Goal: Communication & Community: Answer question/provide support

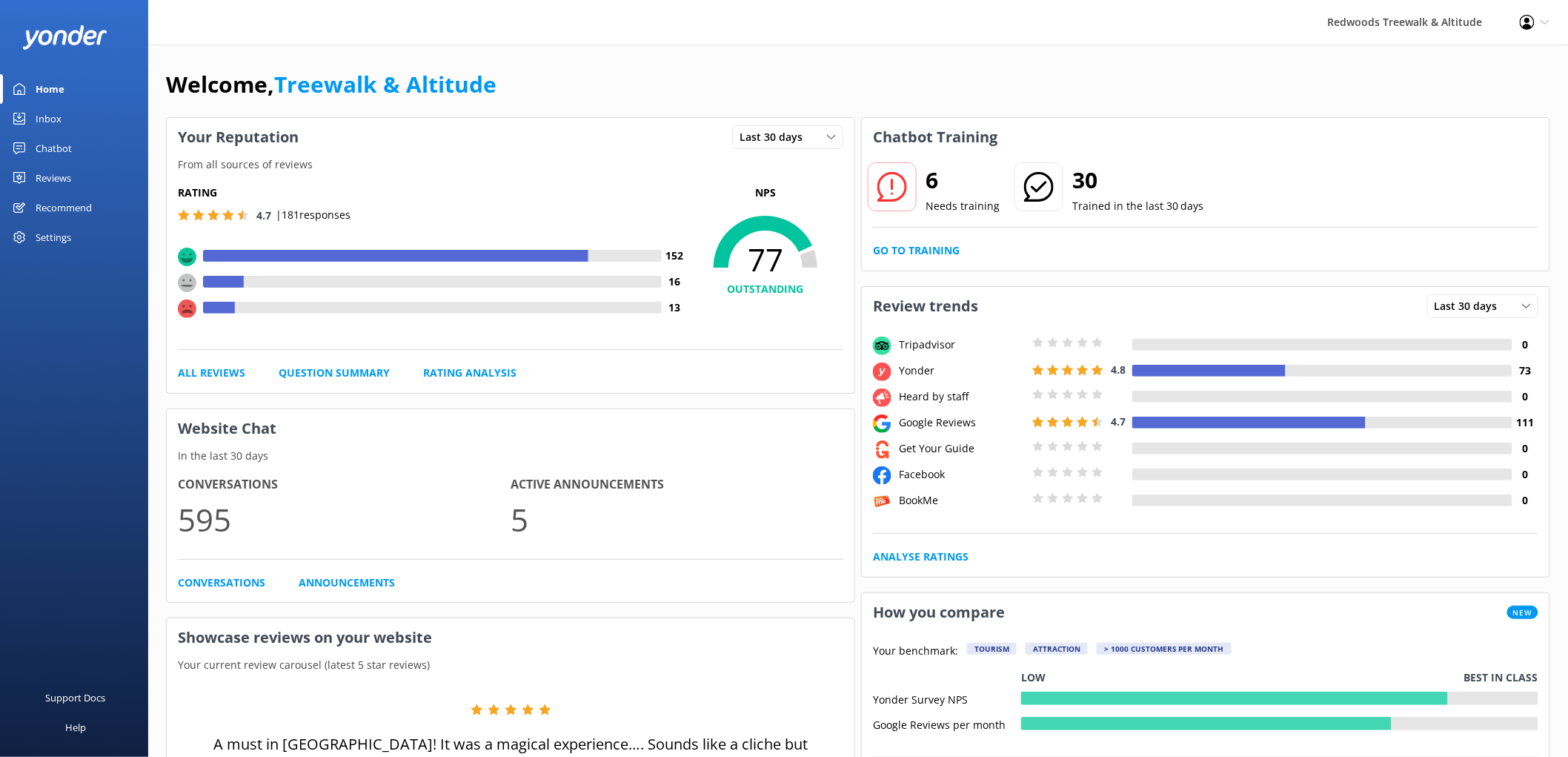
click at [99, 175] on link "Reviews" at bounding box center [74, 178] width 148 height 30
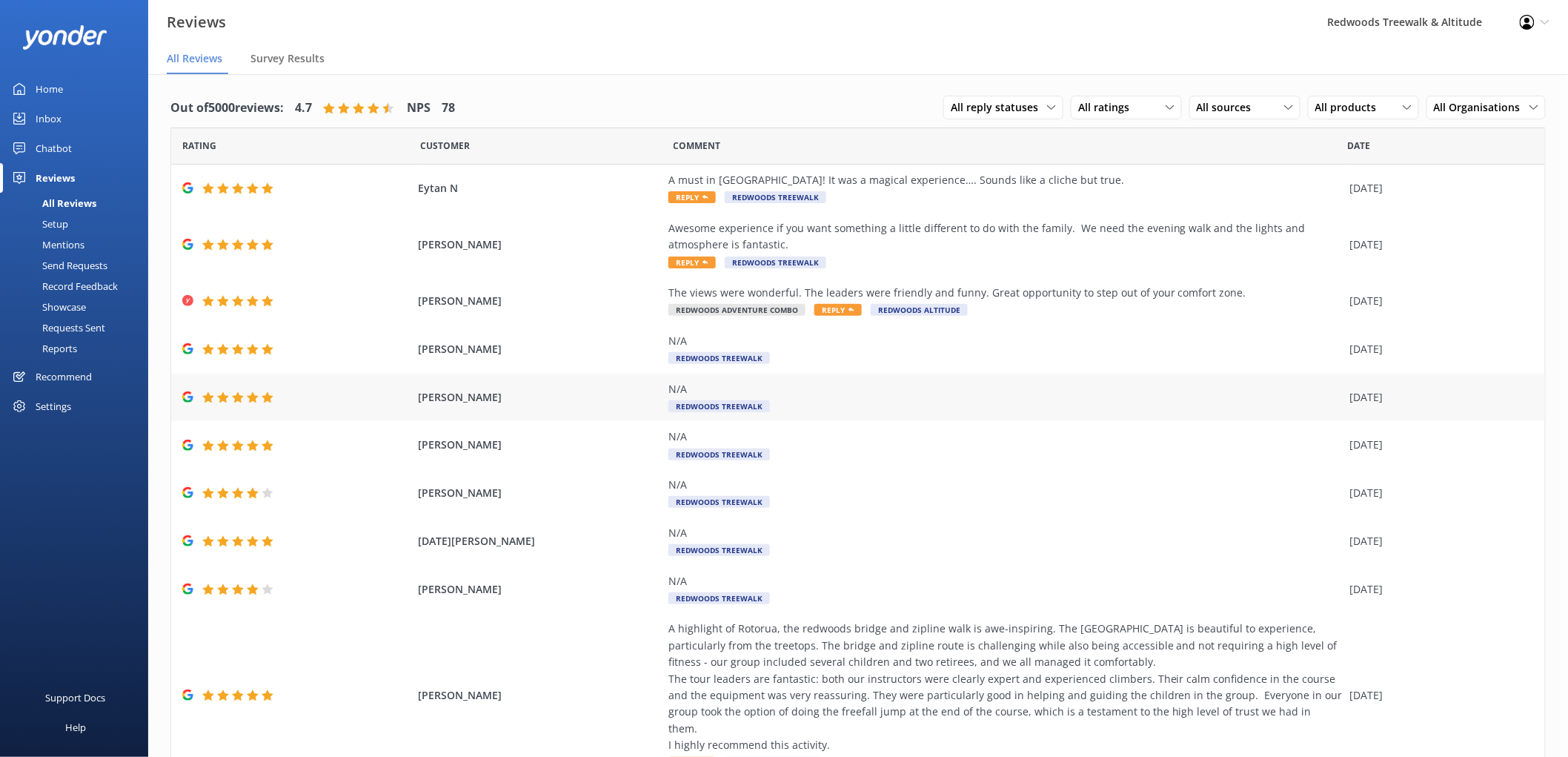
scroll to position [30, 0]
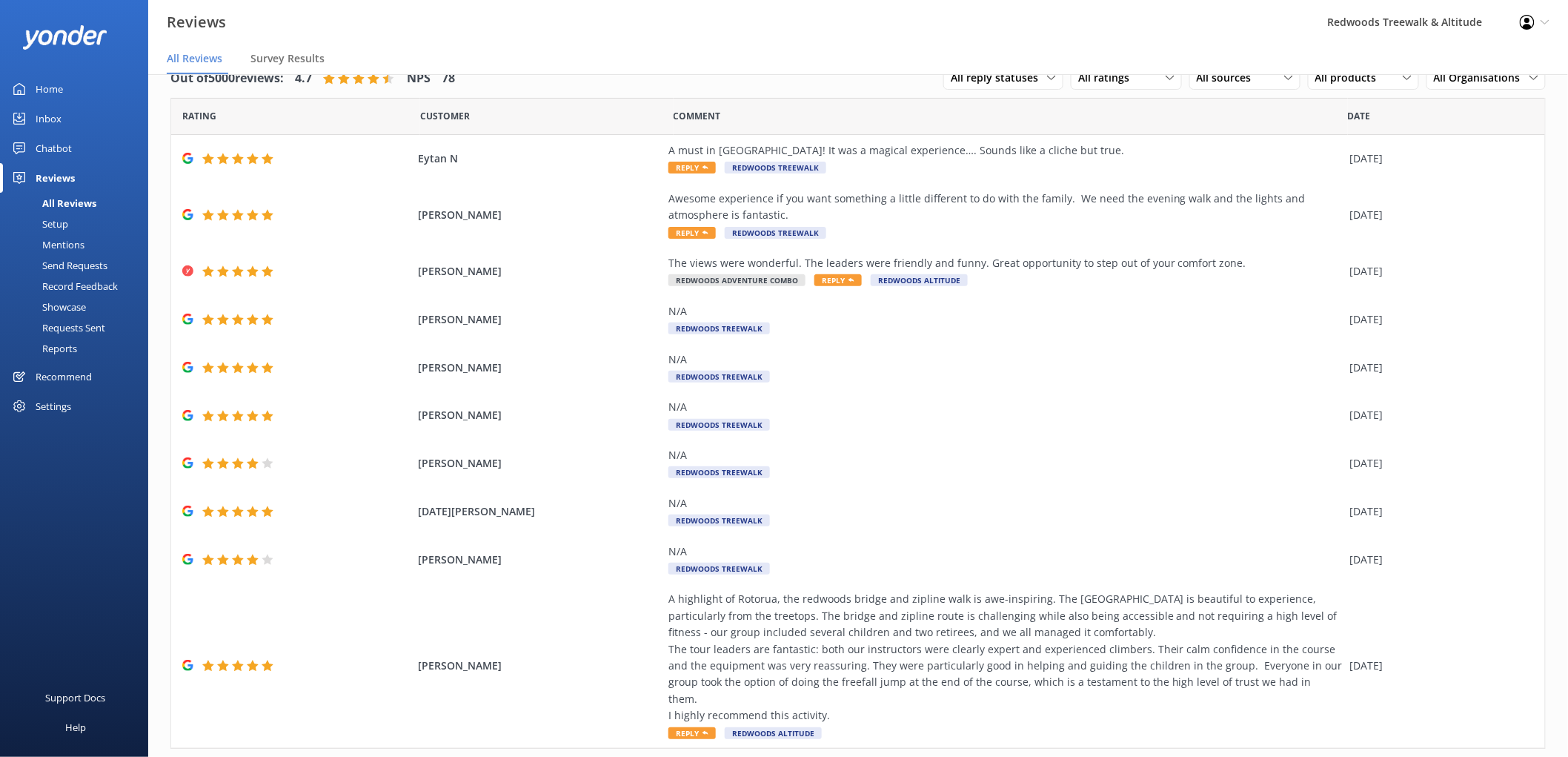
click at [76, 111] on link "Inbox" at bounding box center [74, 118] width 148 height 30
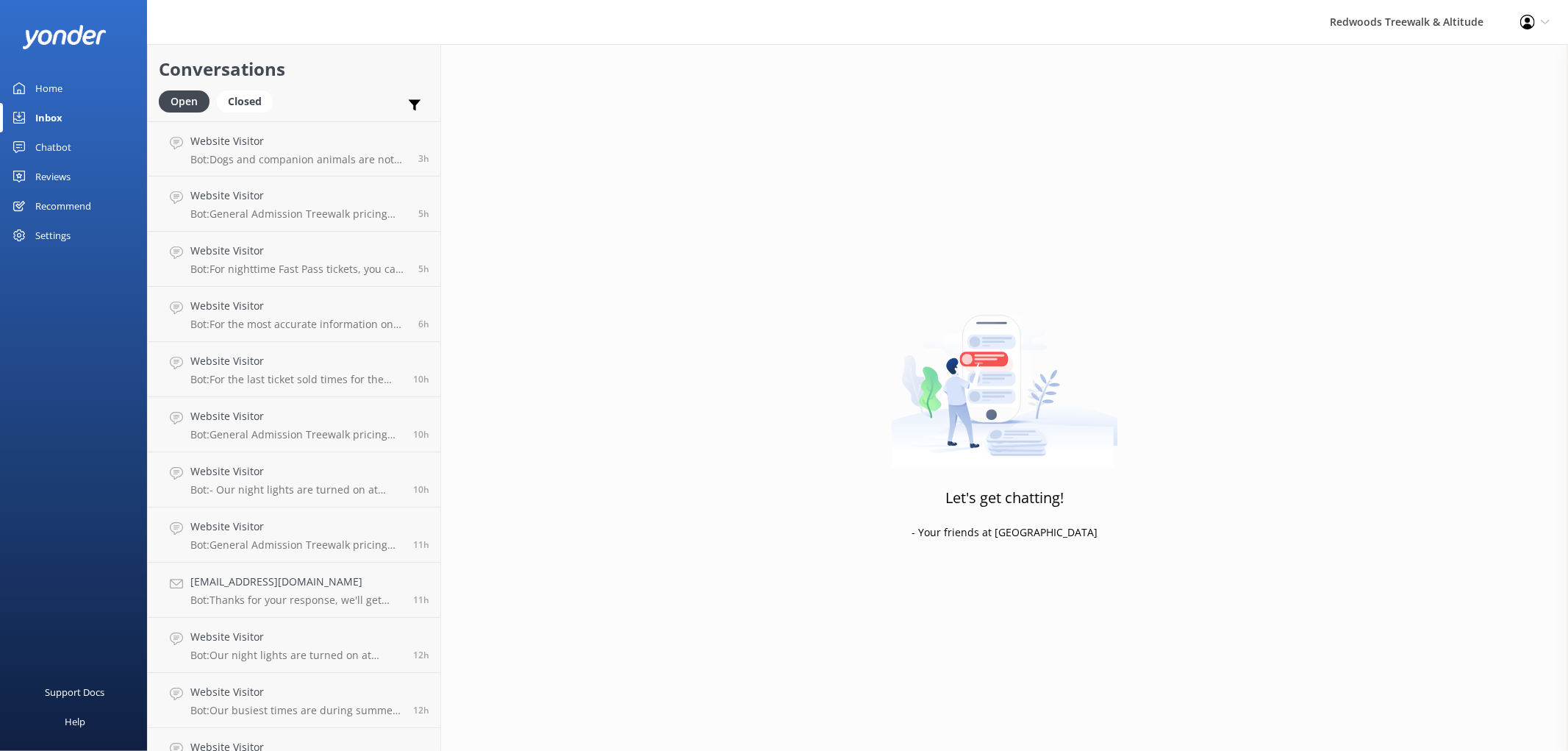
click at [76, 174] on link "Reviews" at bounding box center [73, 176] width 147 height 30
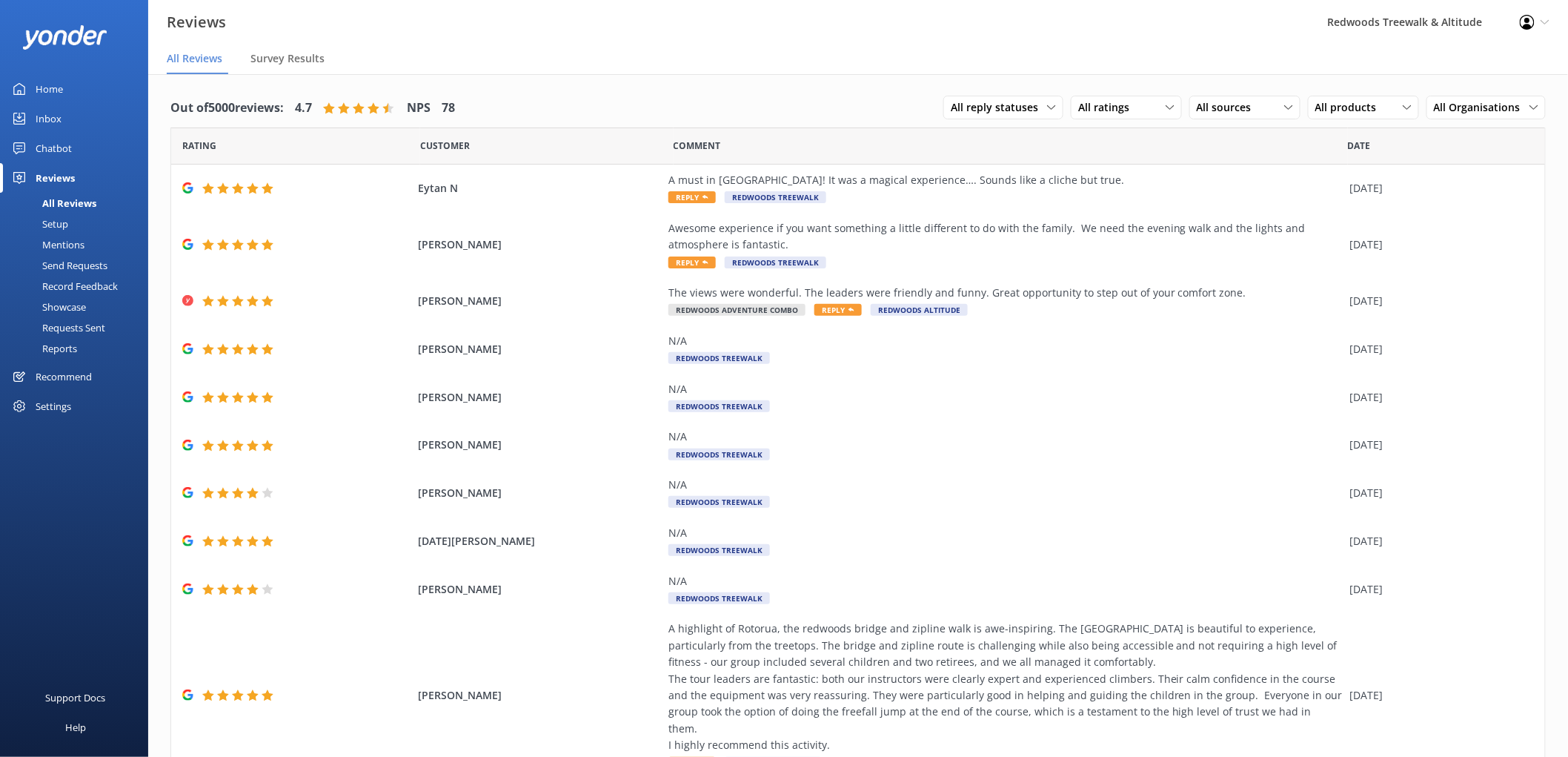
click at [64, 109] on link "Inbox" at bounding box center [74, 118] width 148 height 30
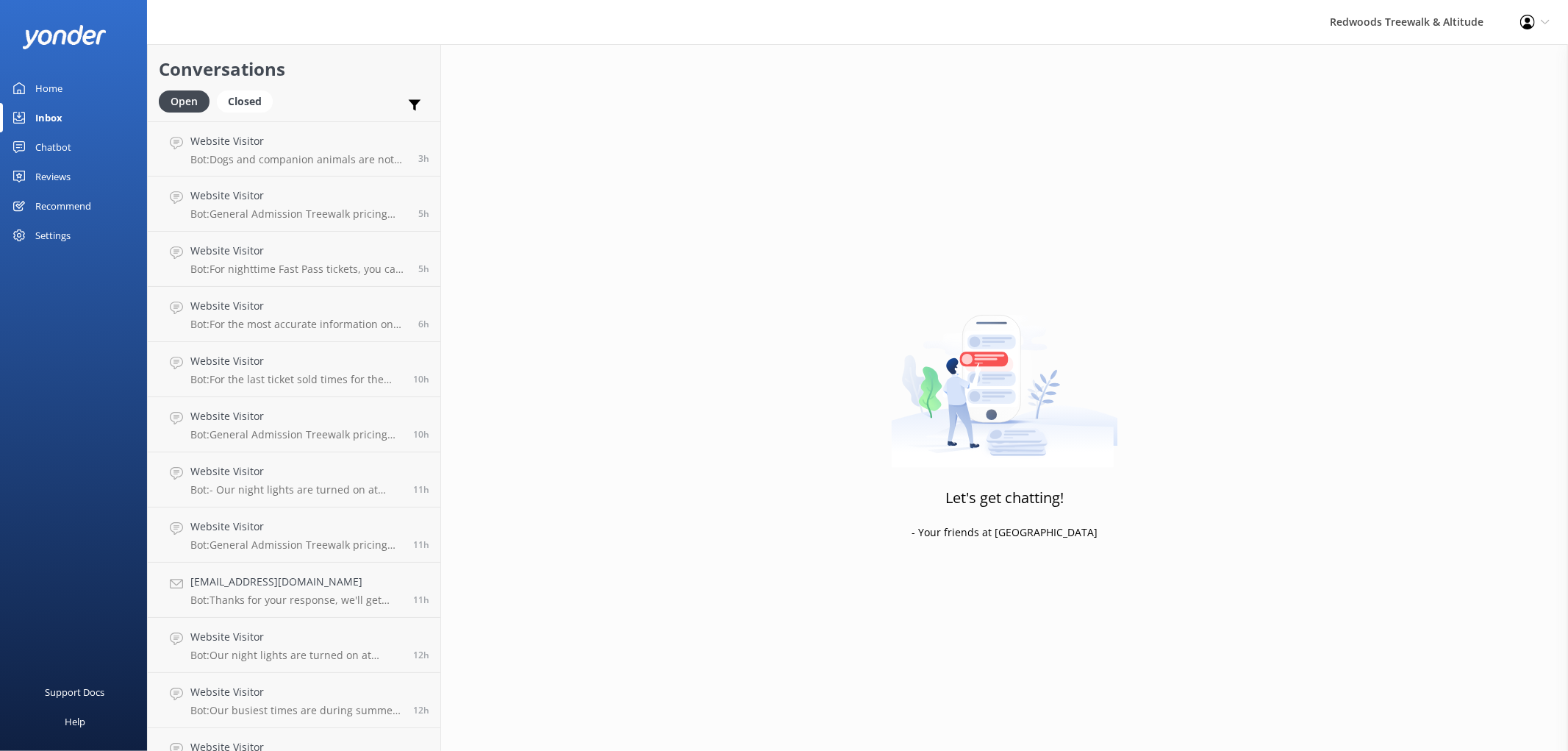
click at [21, 172] on icon at bounding box center [19, 176] width 12 height 12
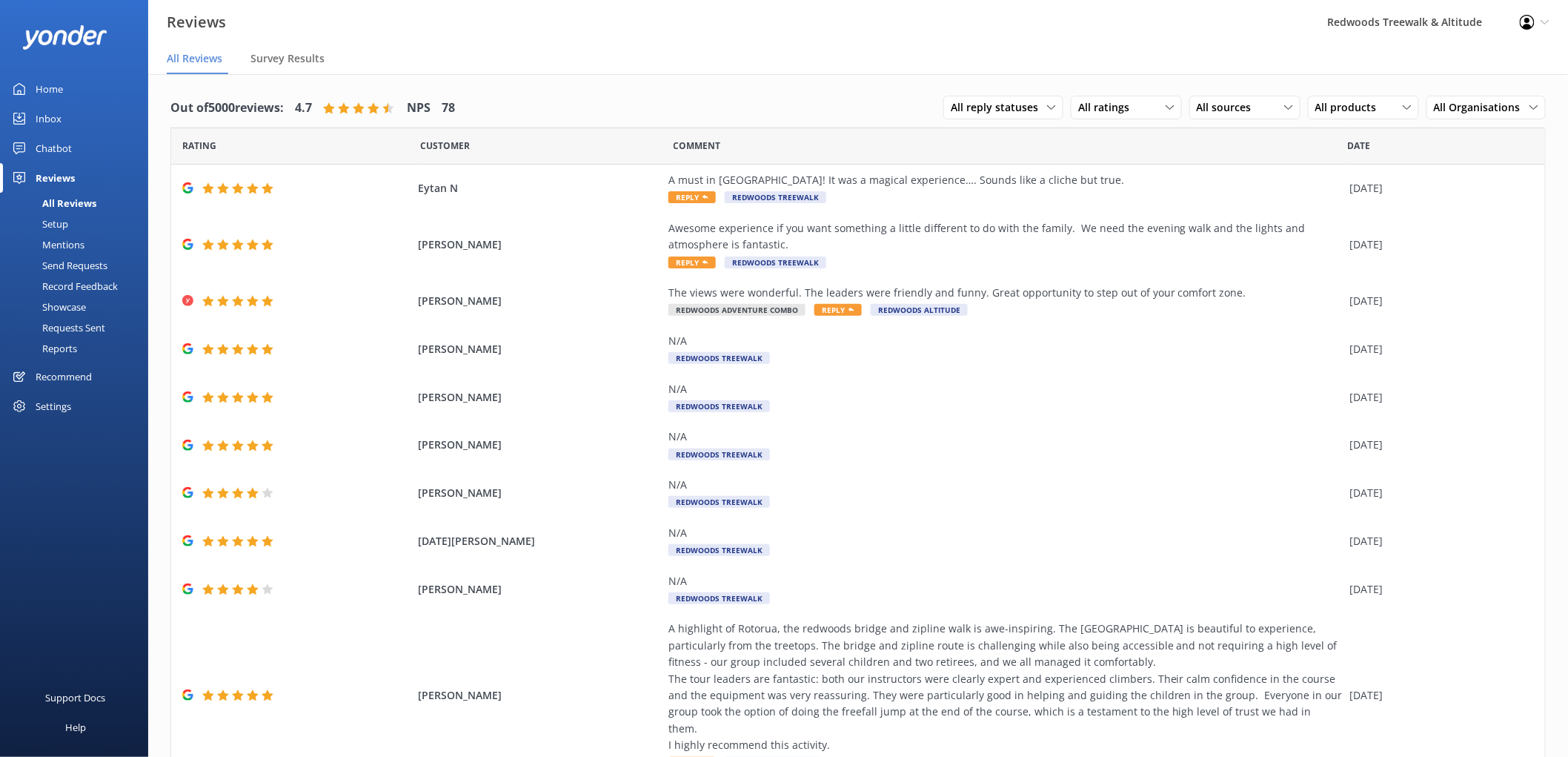
scroll to position [52, 0]
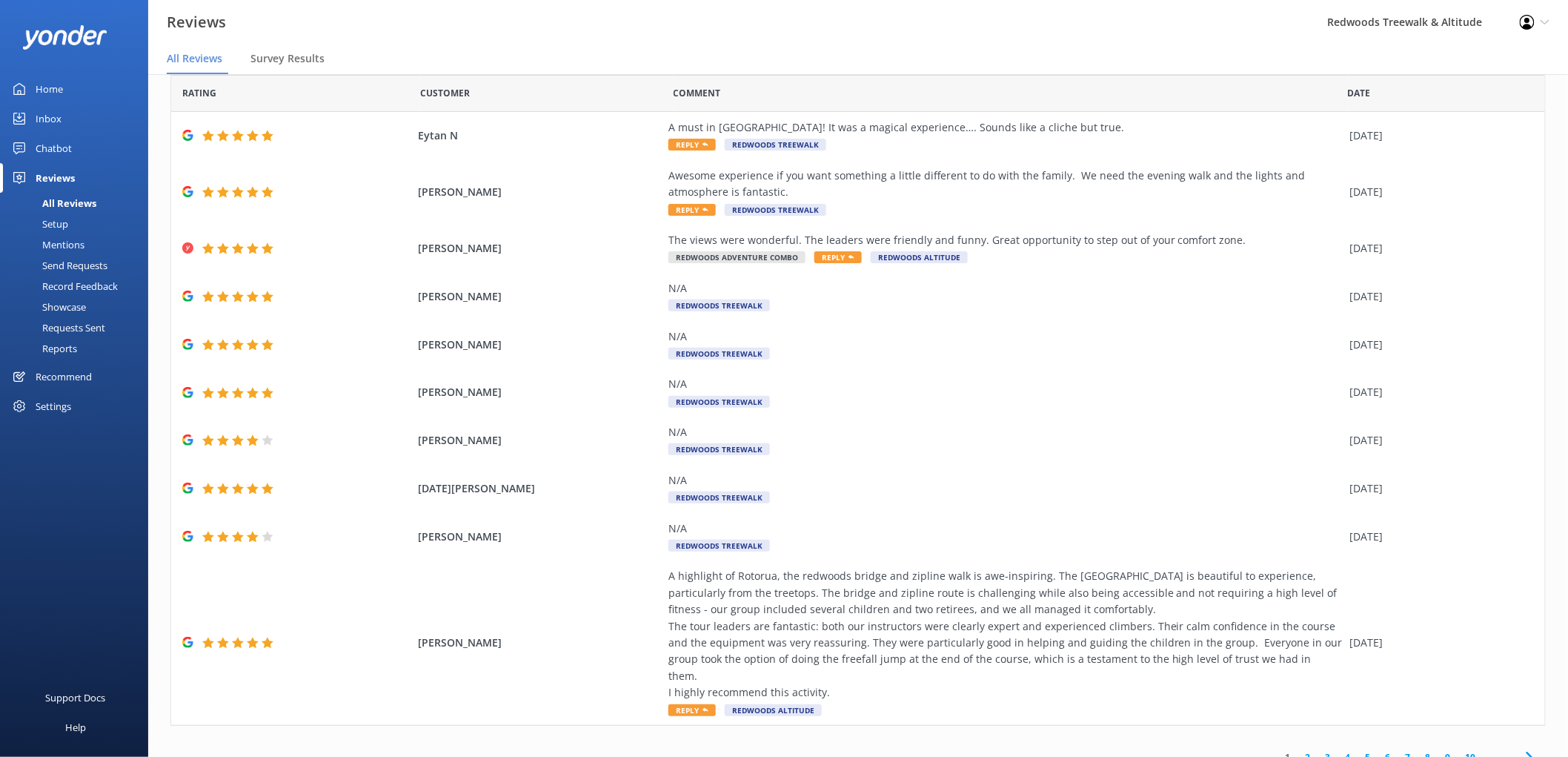
click at [58, 91] on div "Home" at bounding box center [49, 88] width 27 height 30
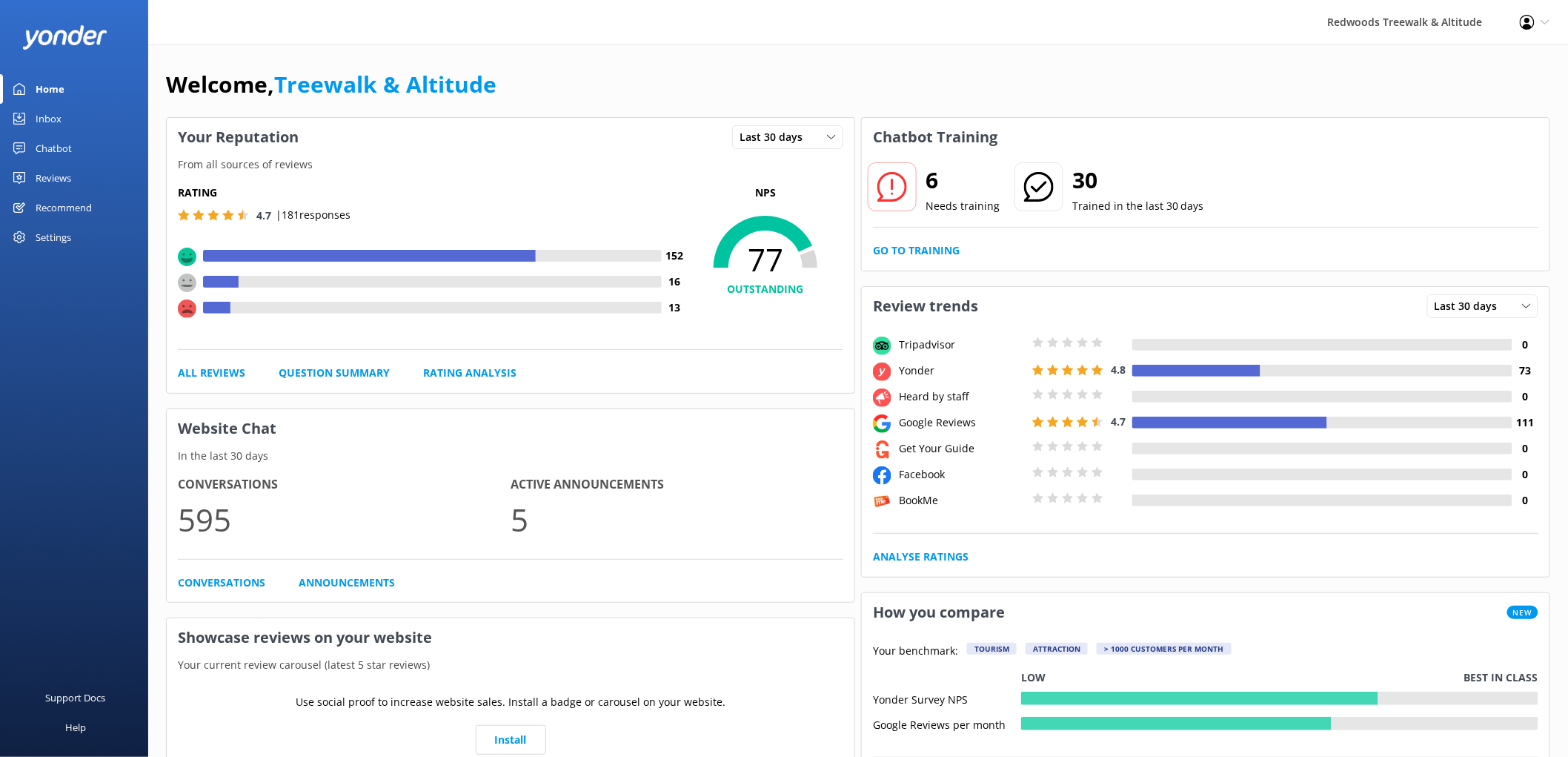
click at [63, 116] on link "Inbox" at bounding box center [74, 118] width 148 height 30
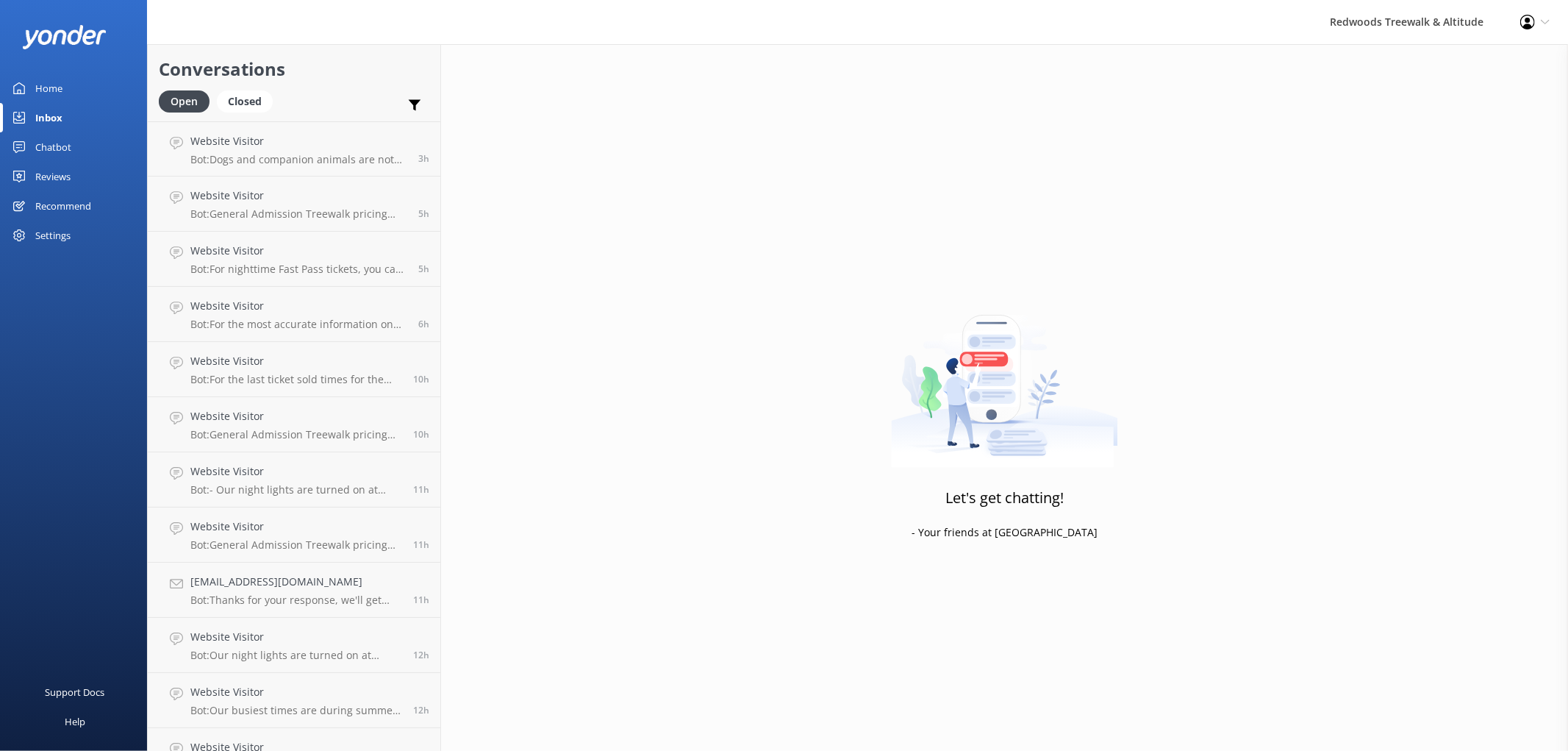
click at [52, 87] on div "Home" at bounding box center [49, 88] width 27 height 30
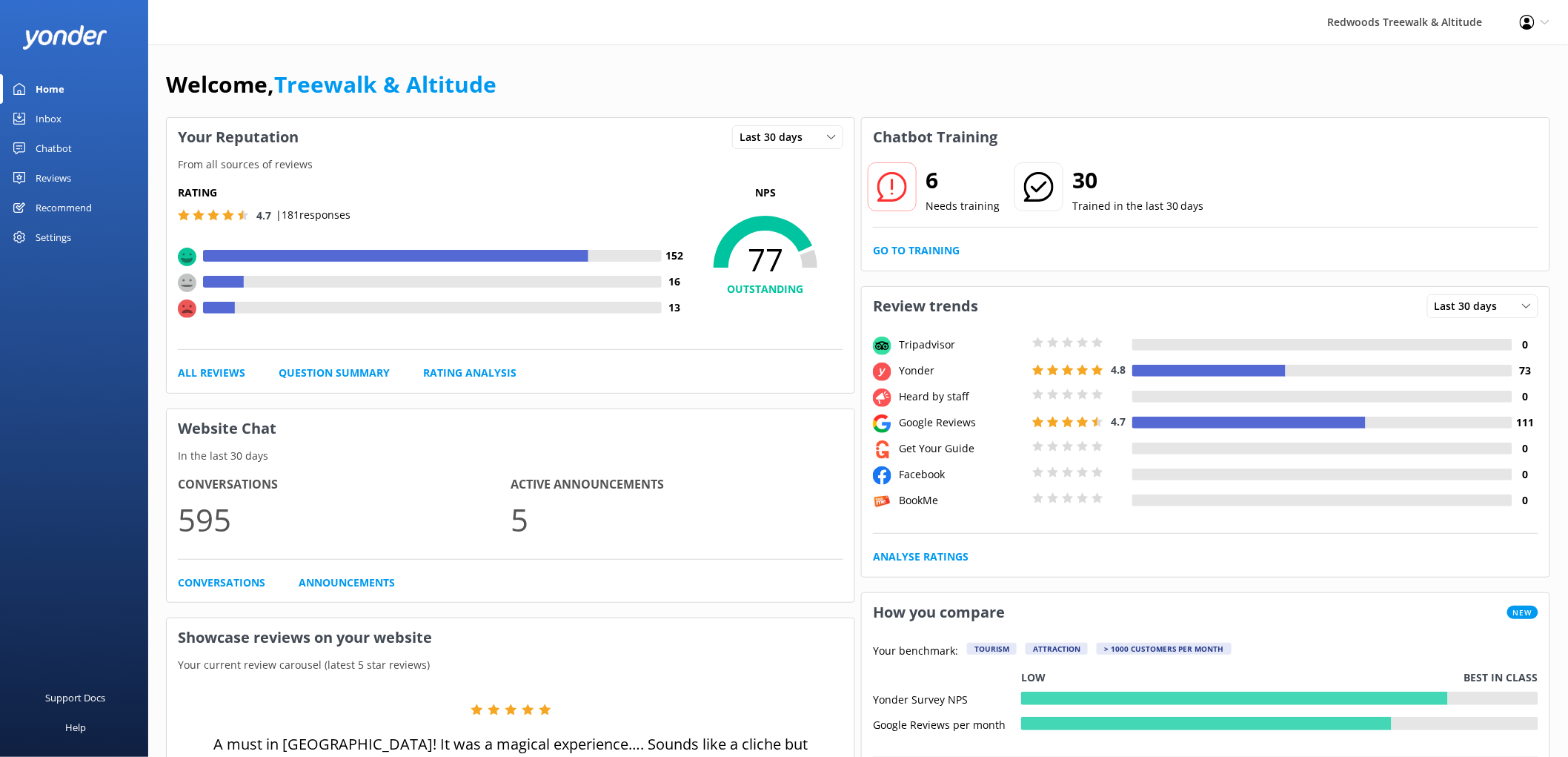
click at [40, 179] on div "Reviews" at bounding box center [53, 178] width 35 height 30
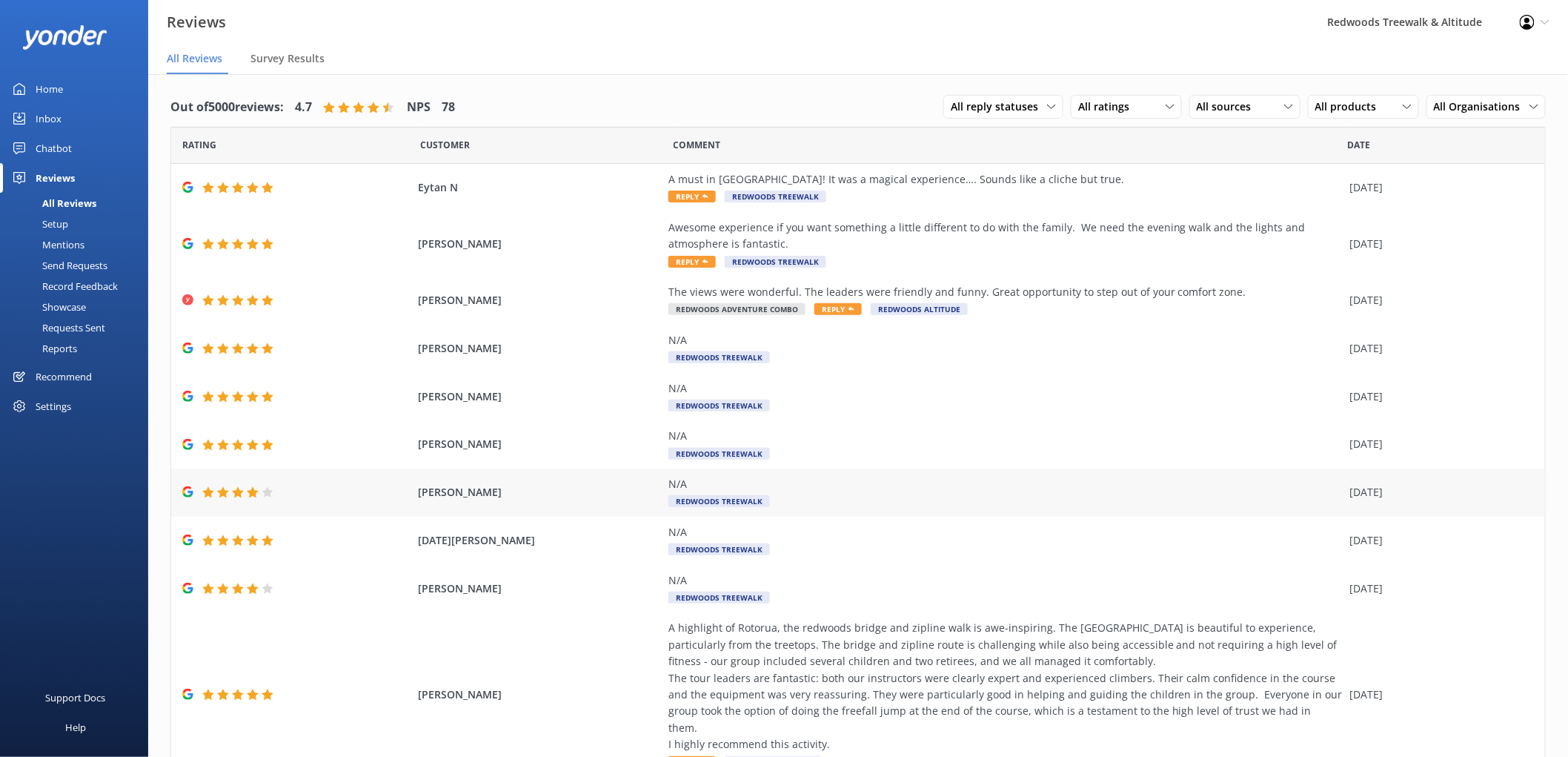
scroll to position [52, 0]
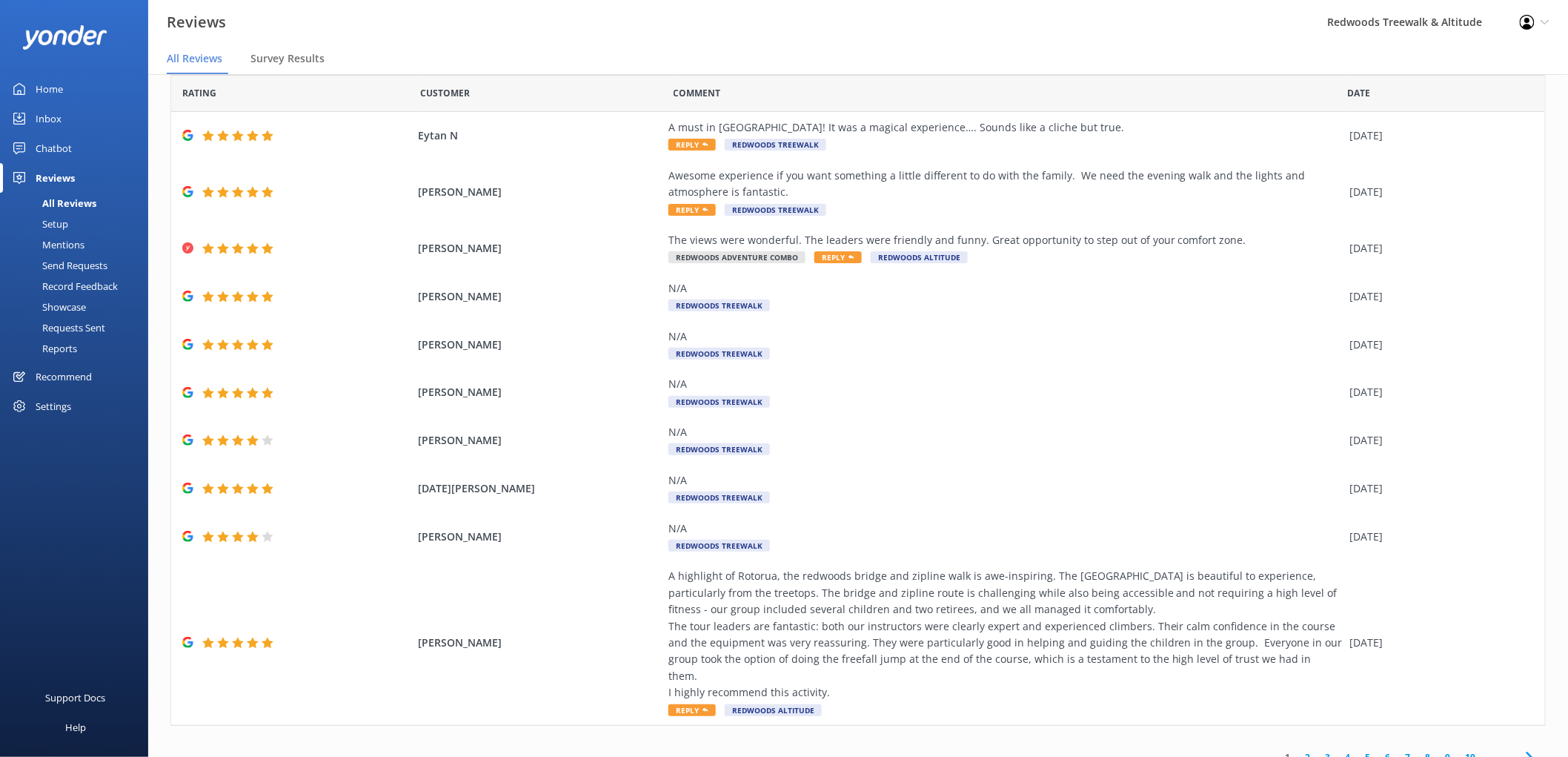
click at [1299, 751] on link "2" at bounding box center [1308, 758] width 20 height 14
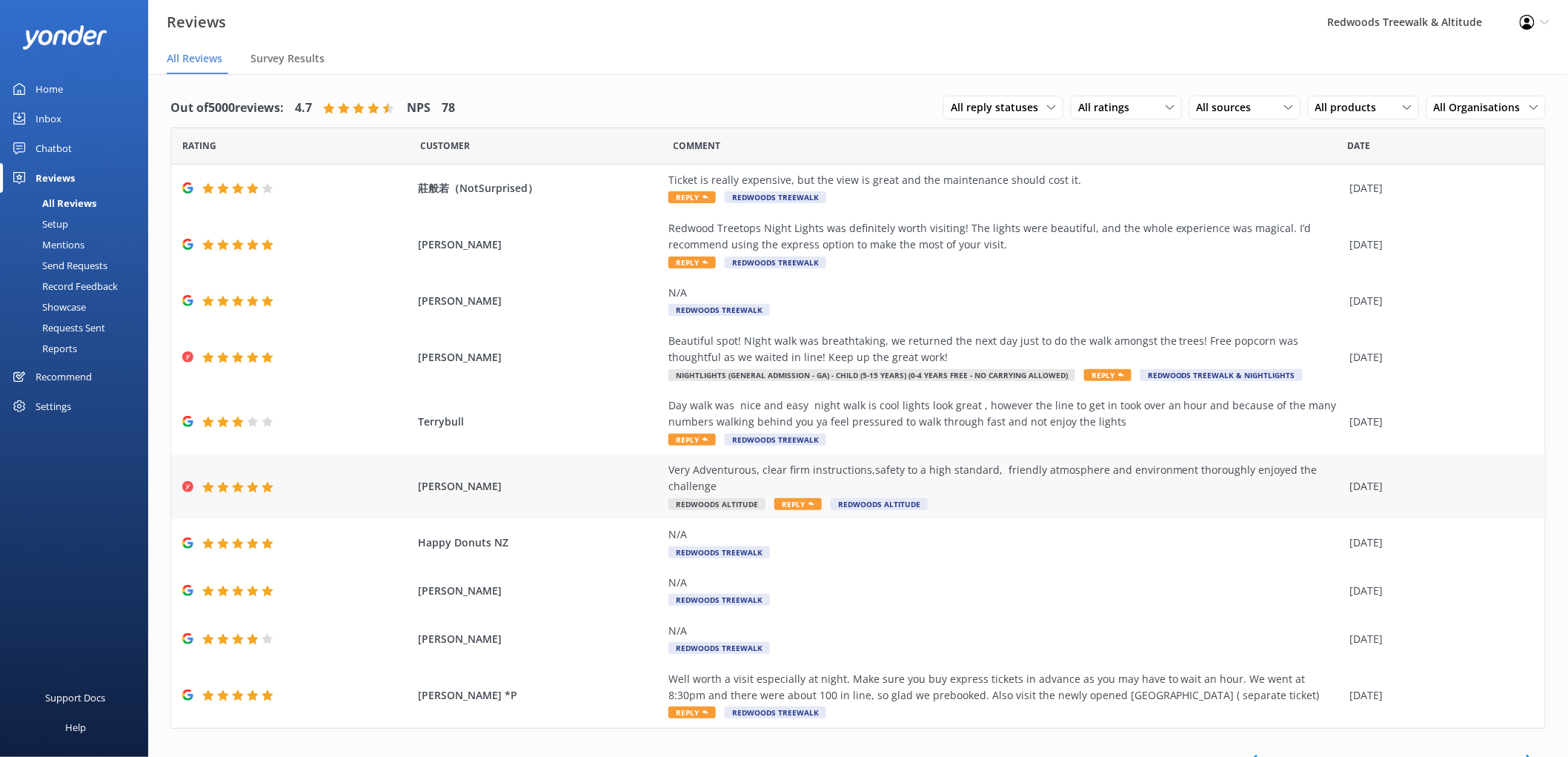
scroll to position [19, 0]
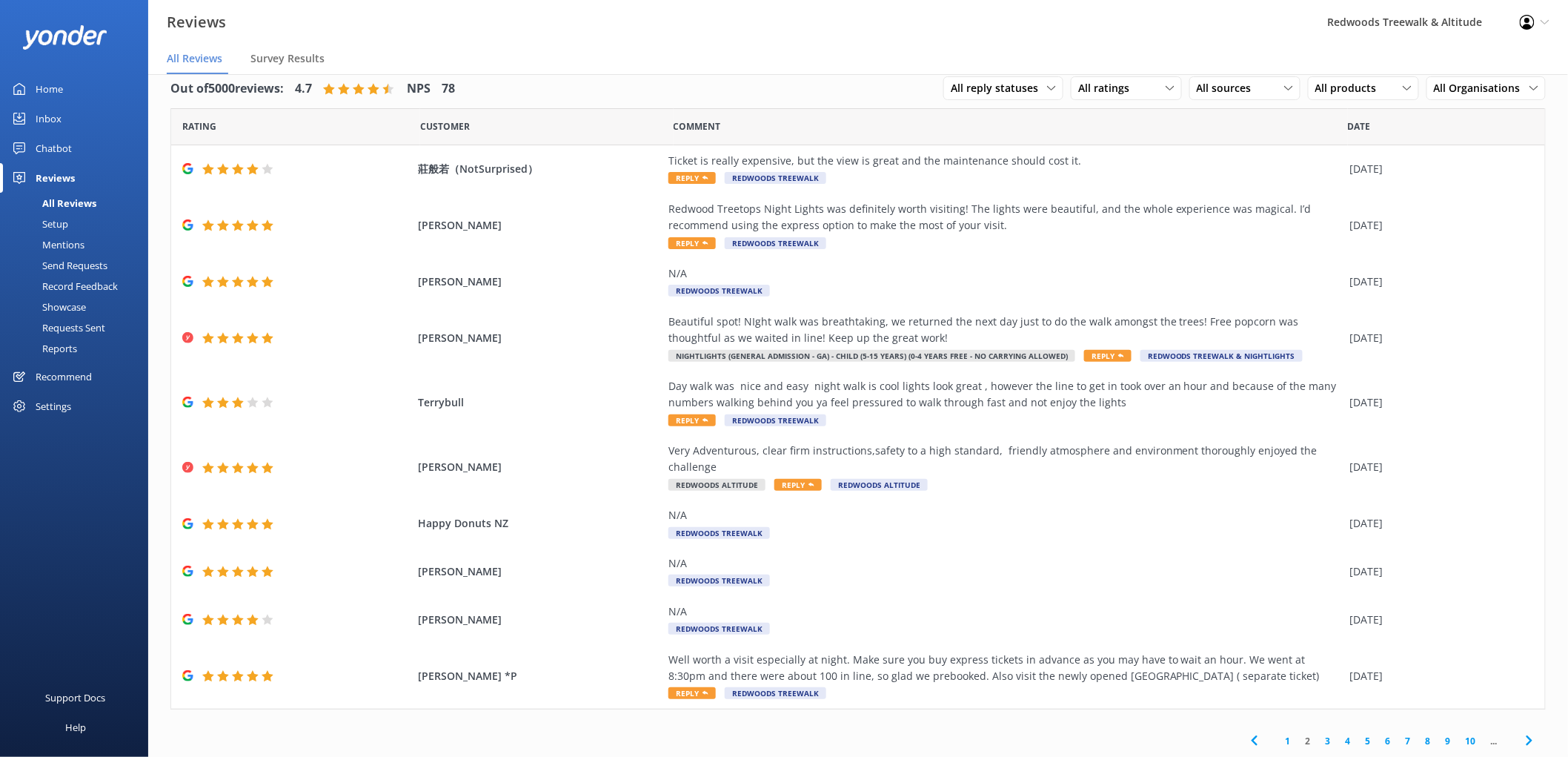
click at [1279, 742] on link "1" at bounding box center [1288, 741] width 20 height 14
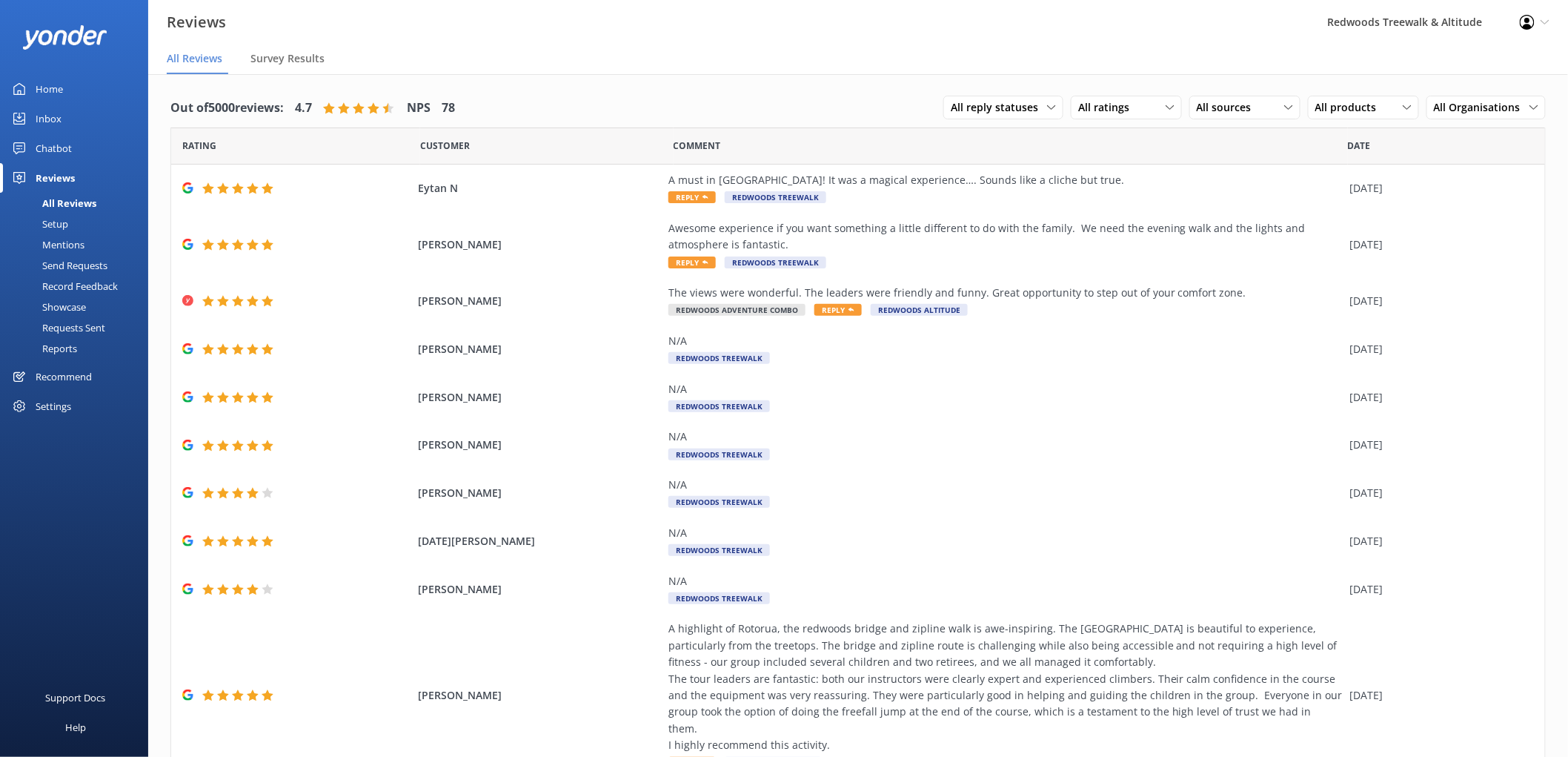
click at [57, 87] on div "Home" at bounding box center [49, 88] width 27 height 30
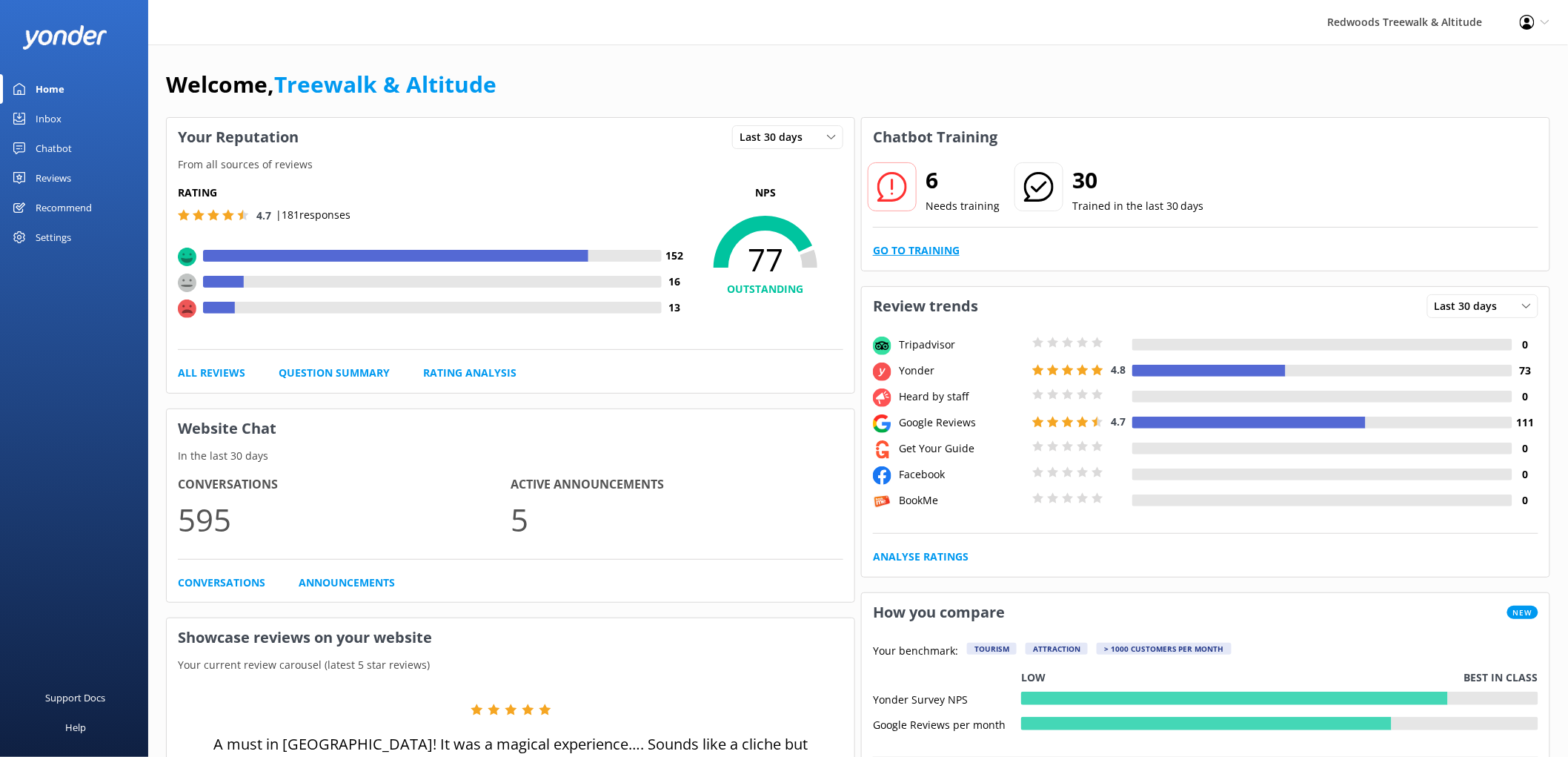
click at [920, 249] on link "Go to Training" at bounding box center [917, 250] width 87 height 16
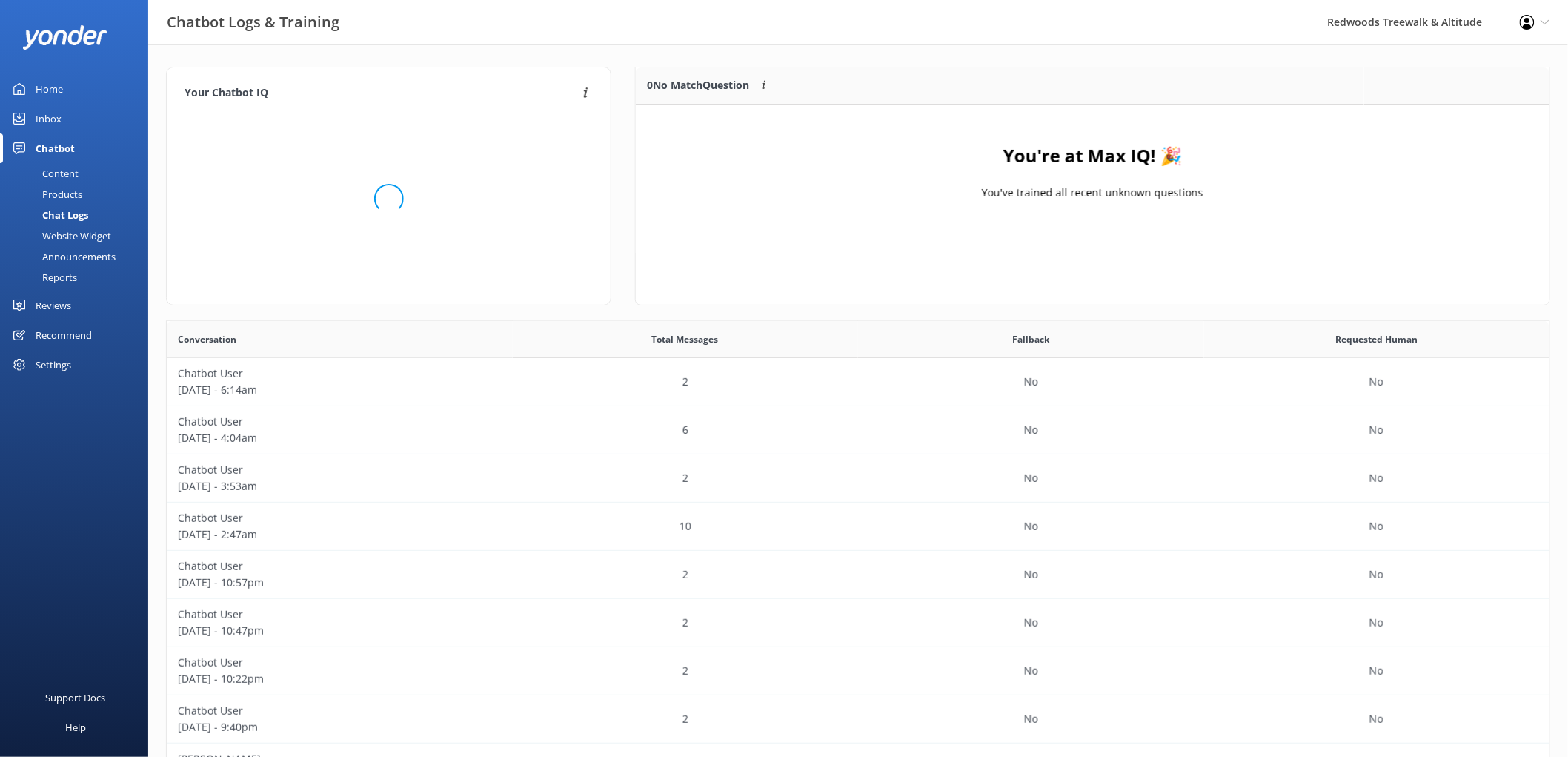
scroll to position [173, 901]
click at [75, 86] on link "Home" at bounding box center [74, 88] width 148 height 30
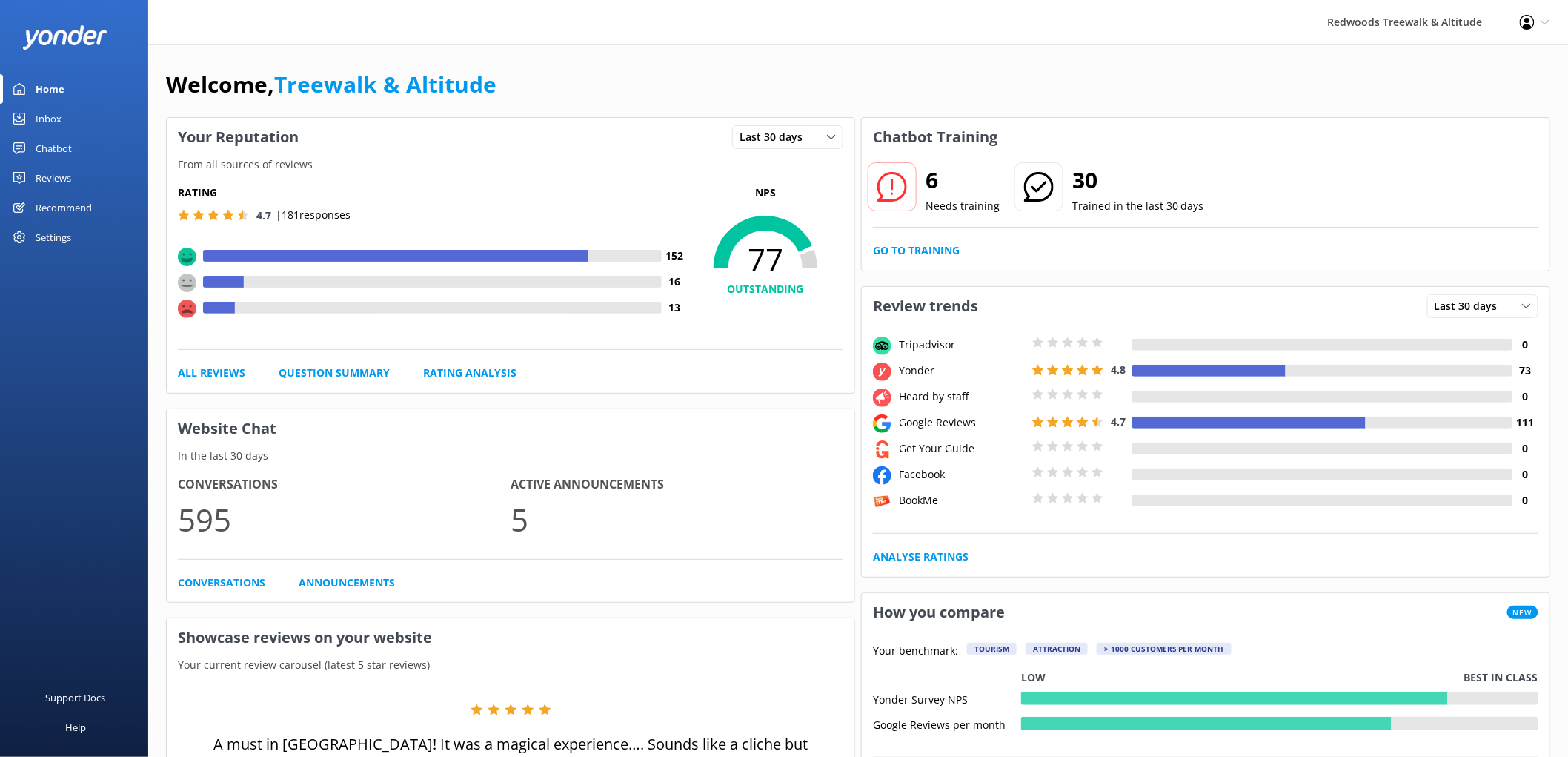
click at [76, 175] on link "Reviews" at bounding box center [74, 178] width 148 height 30
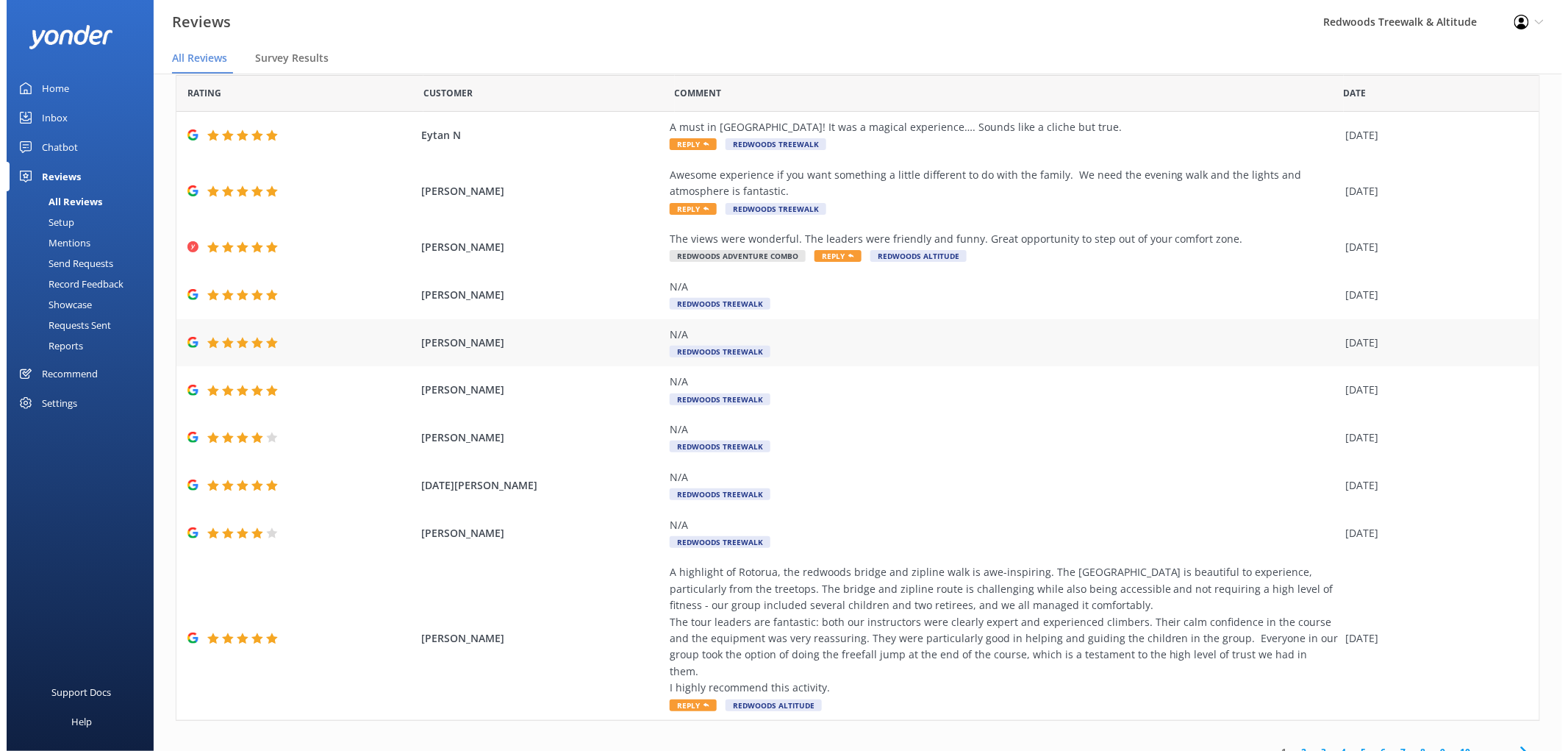
scroll to position [52, 0]
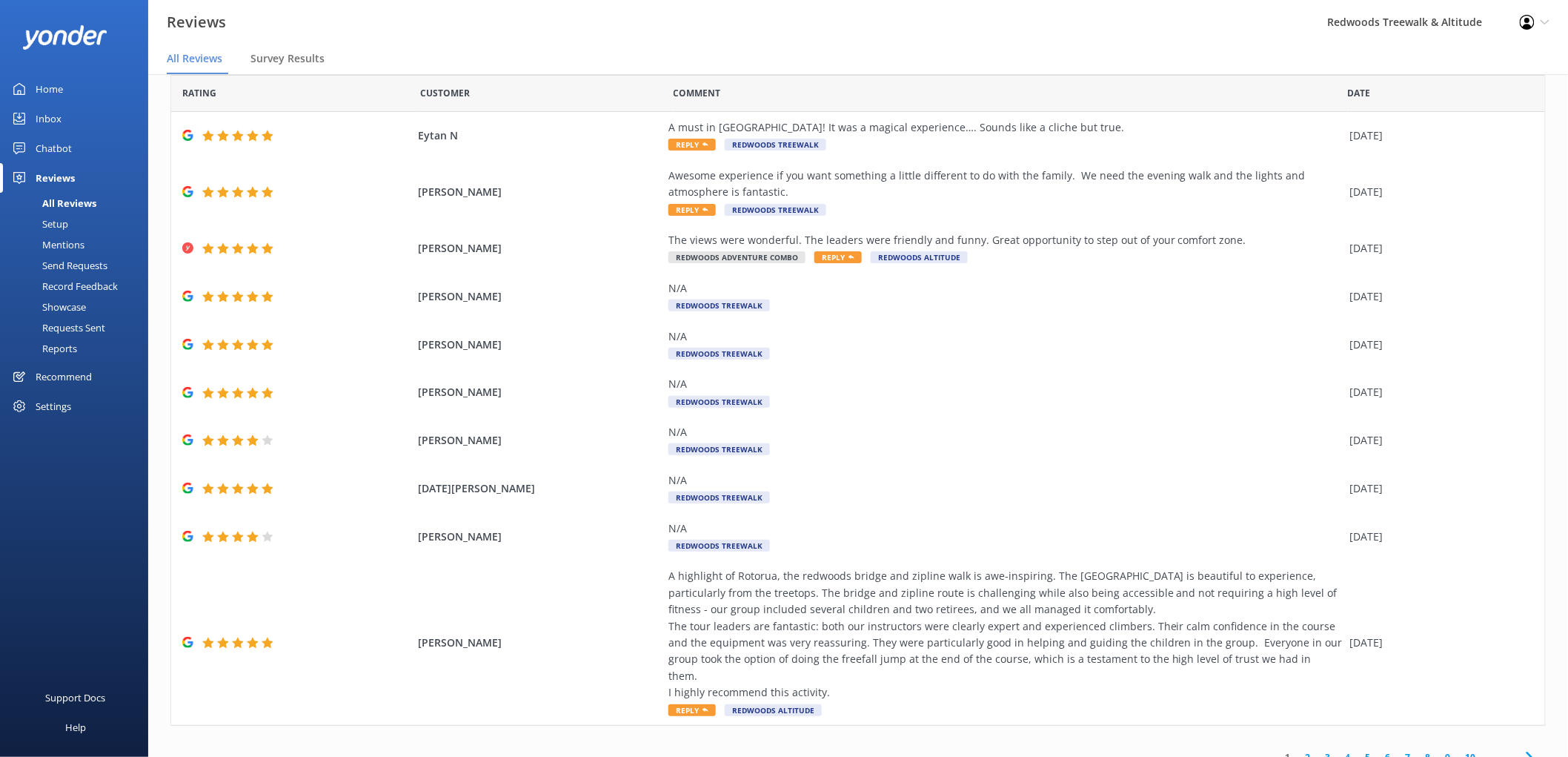
click at [53, 111] on div "Inbox" at bounding box center [48, 118] width 26 height 30
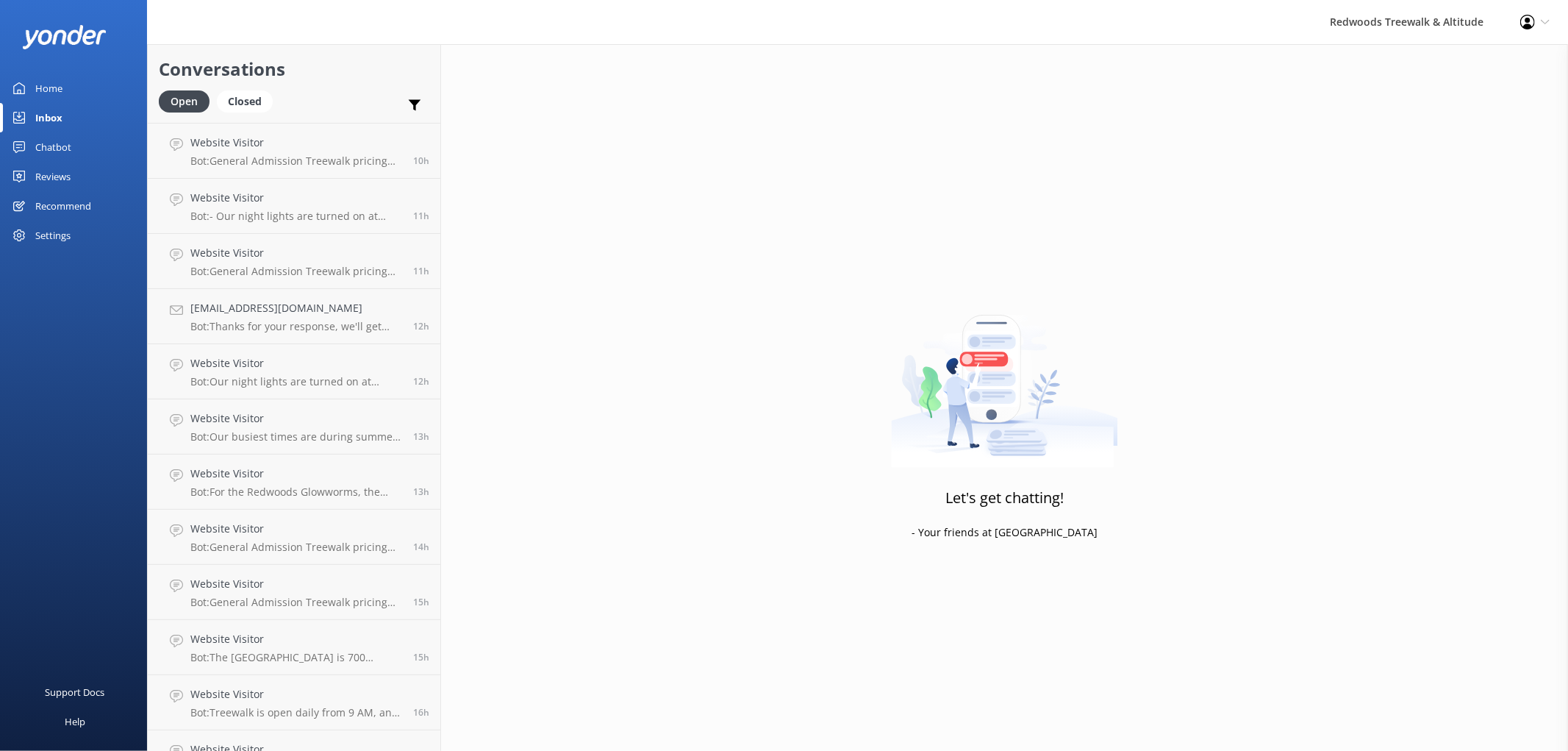
scroll to position [275, 0]
click at [317, 319] on p "Bot: Thanks for your response, we'll get back to you as soon as we can during o…" at bounding box center [296, 326] width 211 height 14
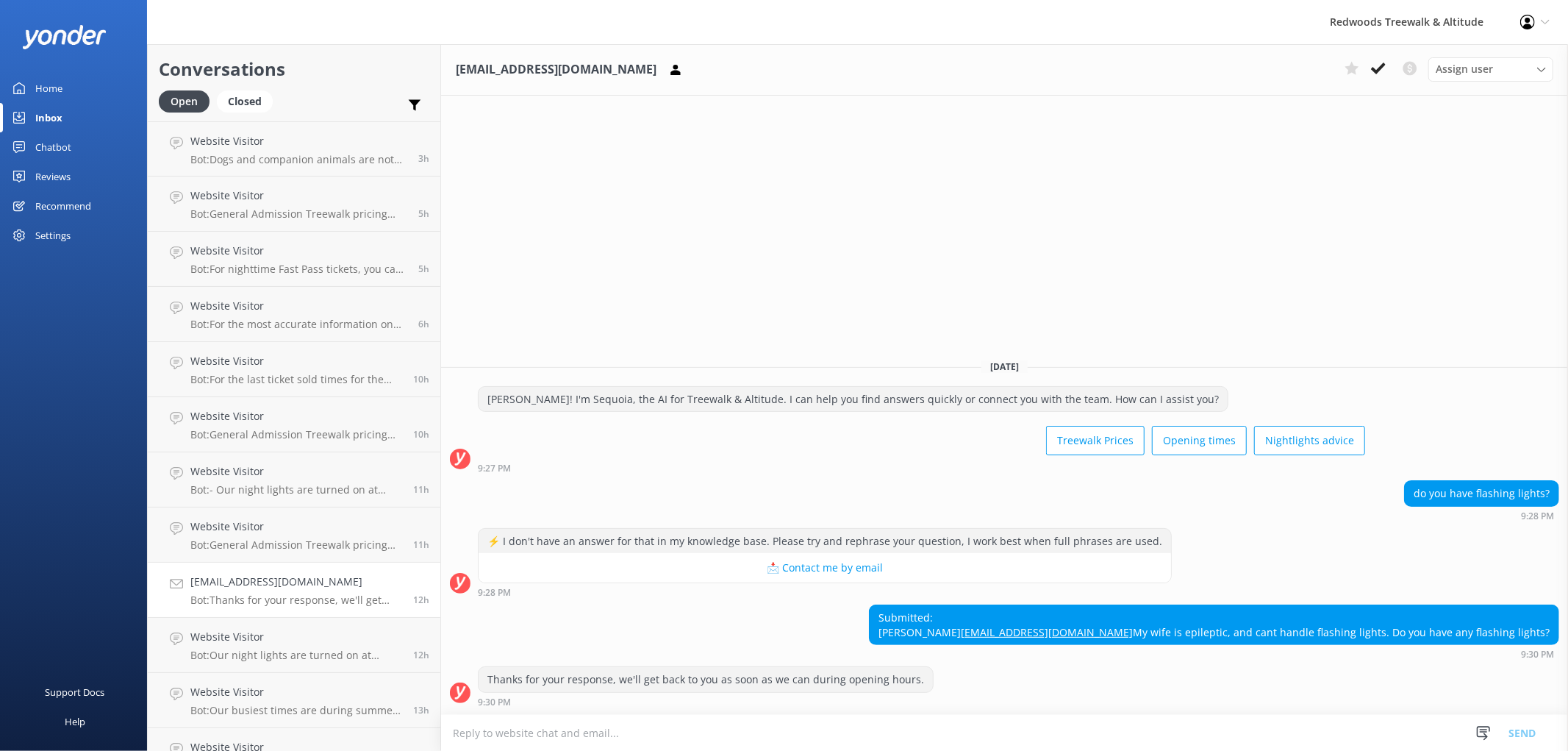
click at [97, 83] on link "Home" at bounding box center [73, 88] width 147 height 30
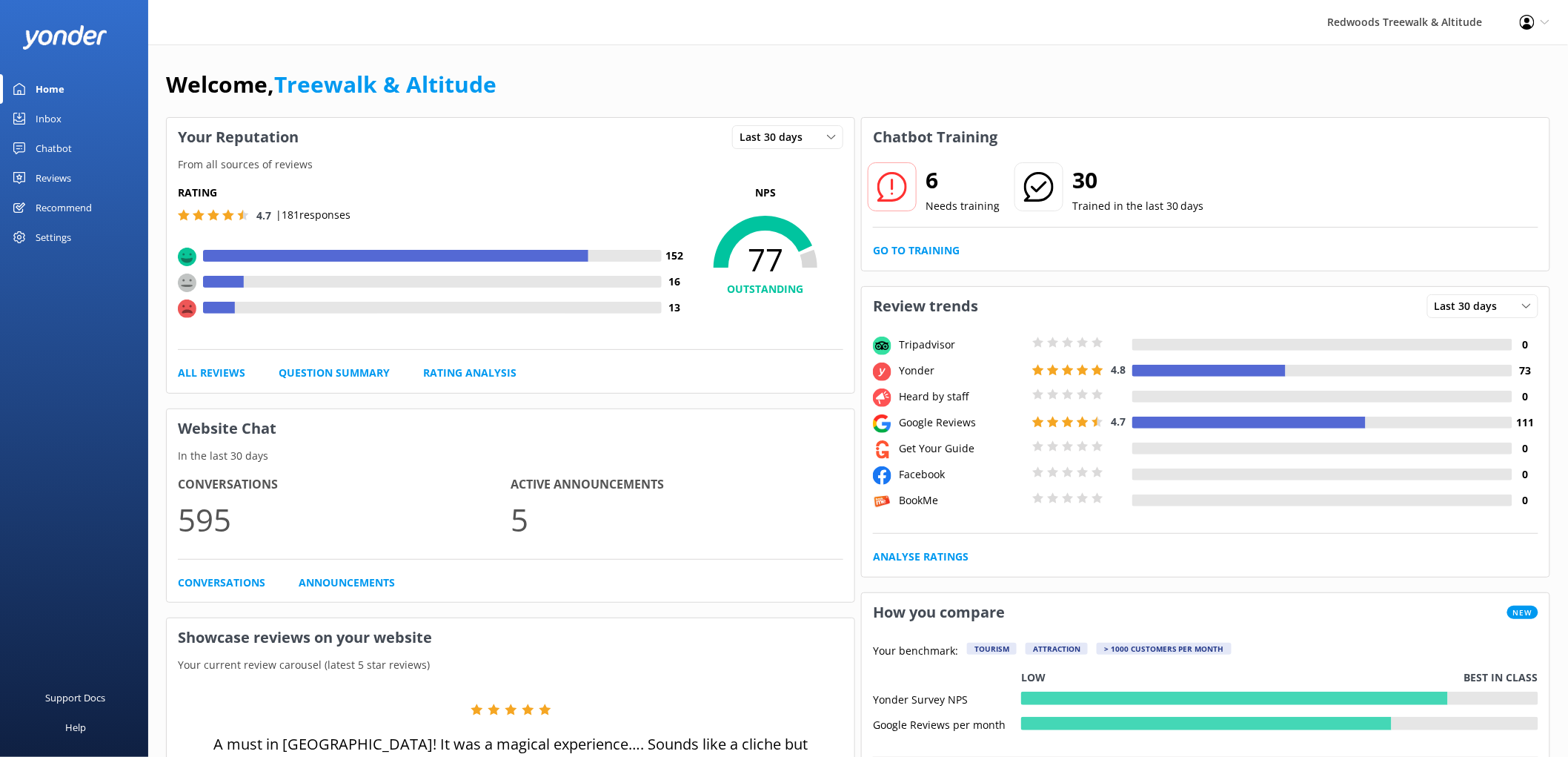
click at [72, 171] on link "Reviews" at bounding box center [74, 178] width 148 height 30
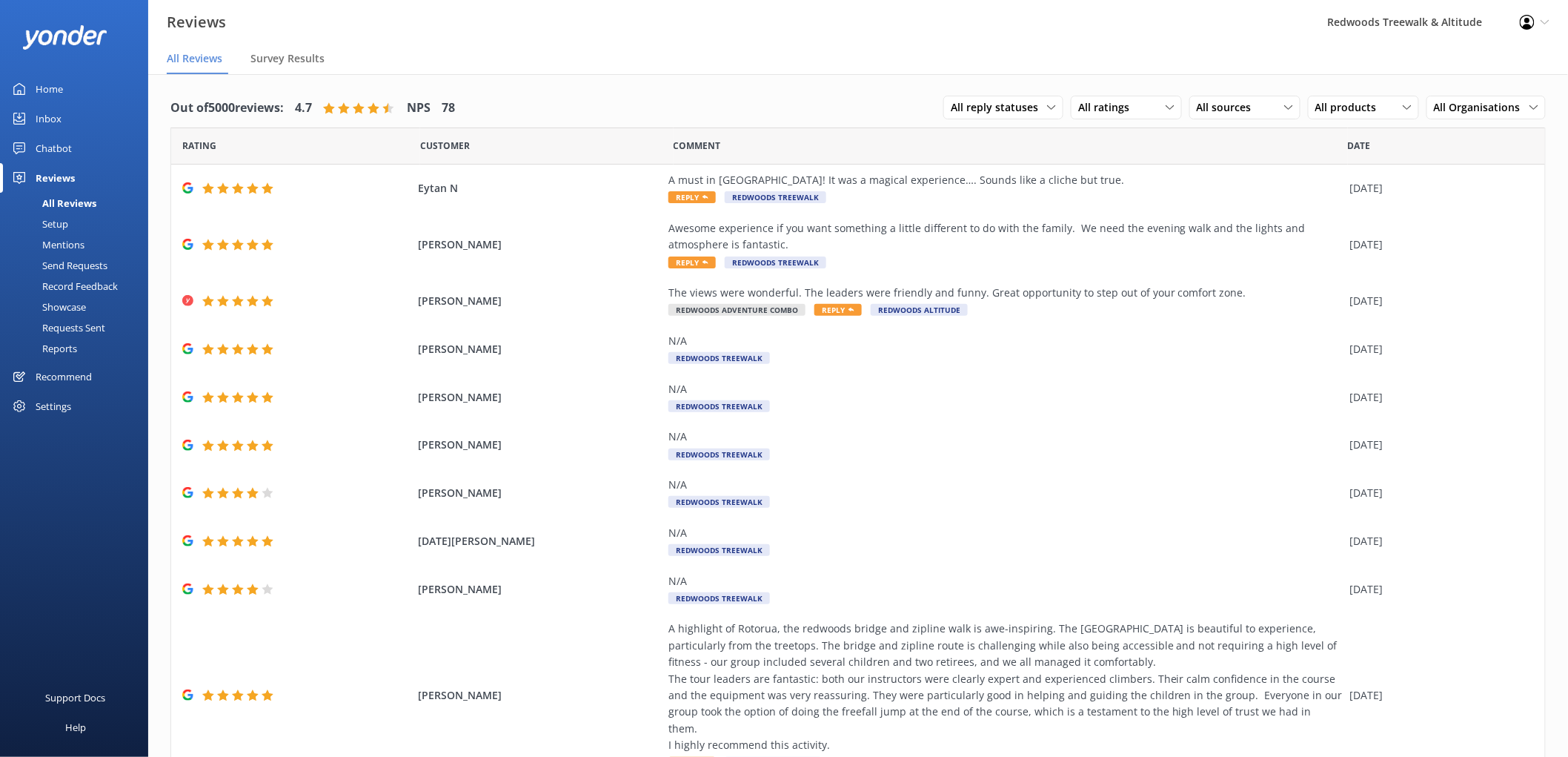
click at [70, 119] on link "Inbox" at bounding box center [74, 118] width 148 height 30
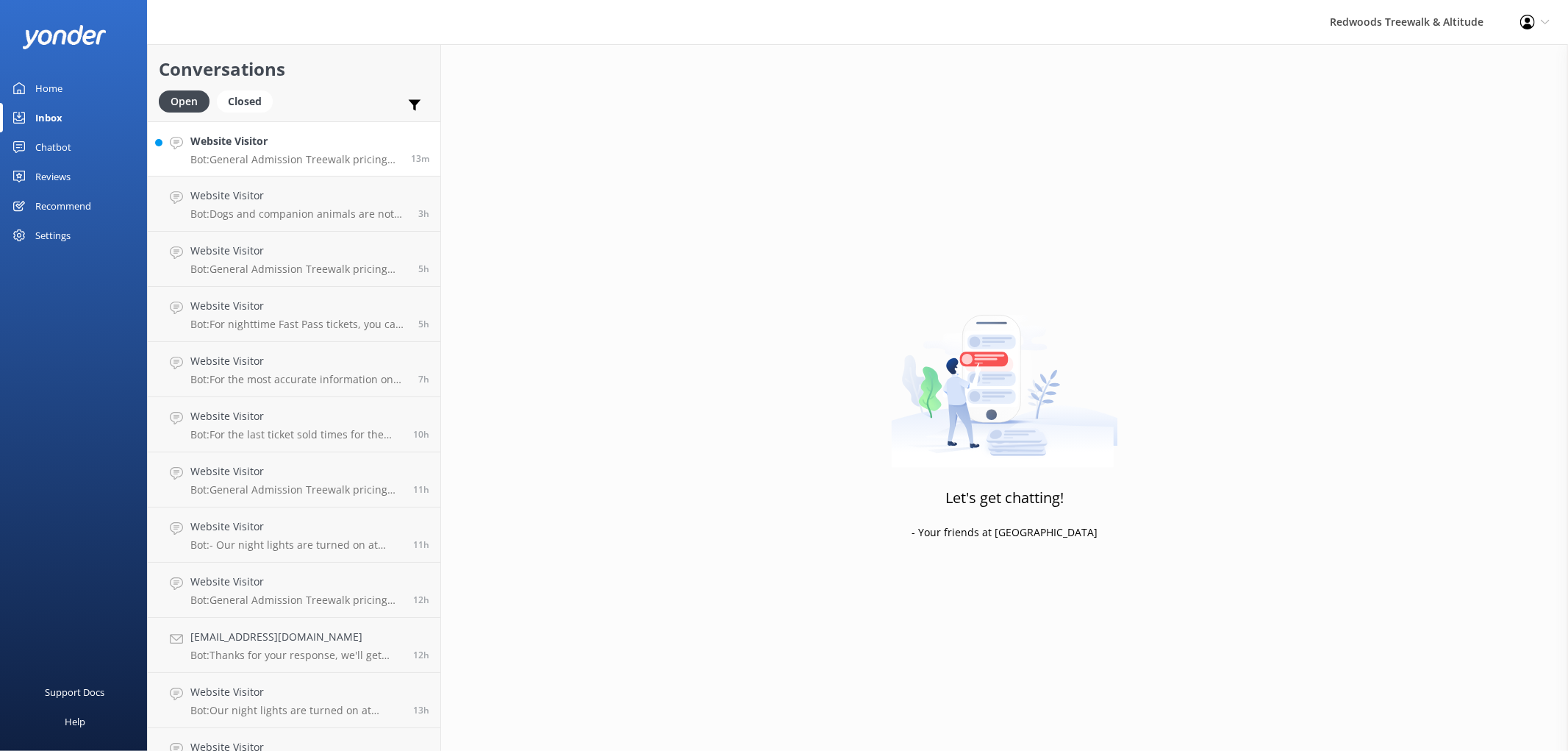
click at [295, 145] on h4 "Website Visitor" at bounding box center [295, 141] width 210 height 16
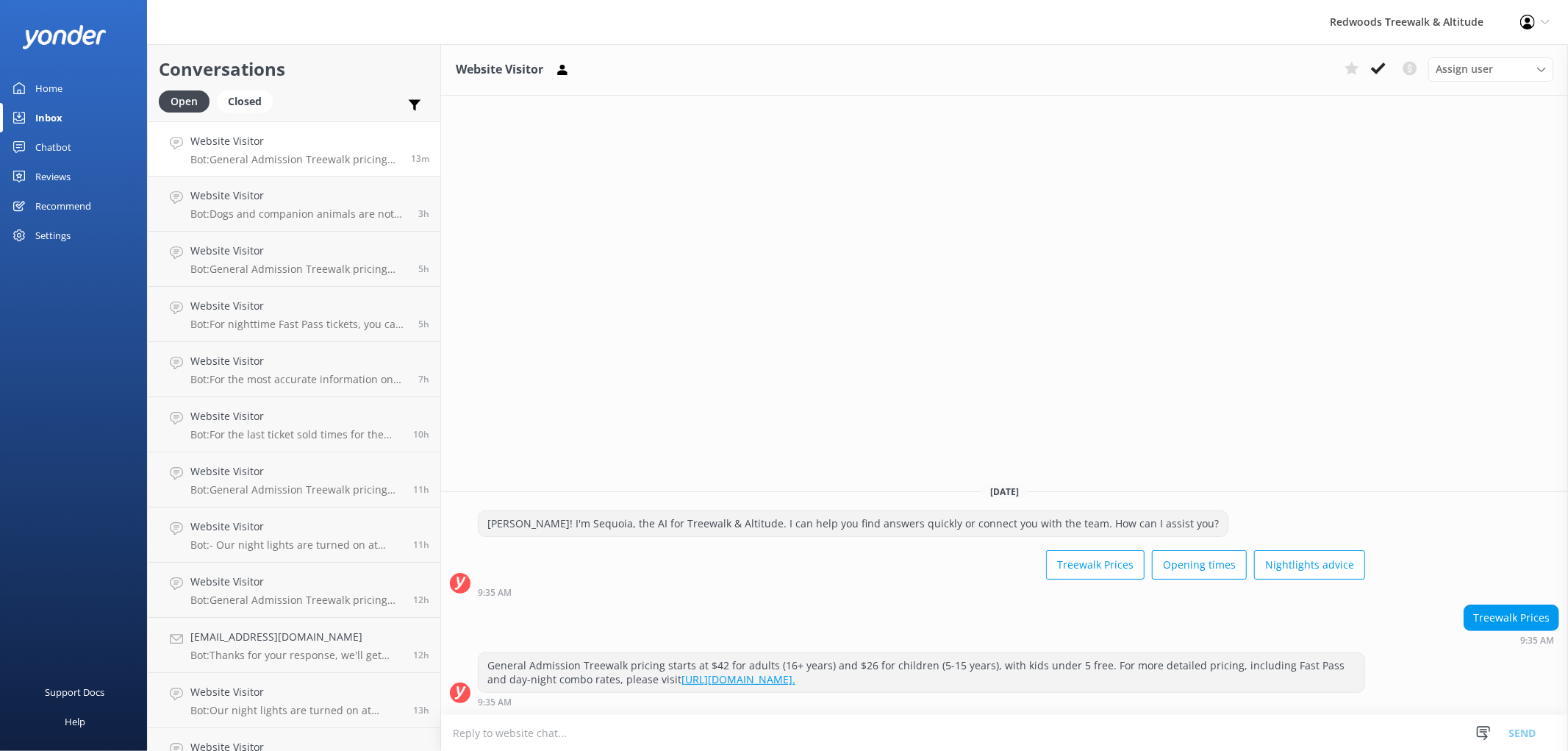
click at [52, 174] on div "Reviews" at bounding box center [53, 176] width 35 height 30
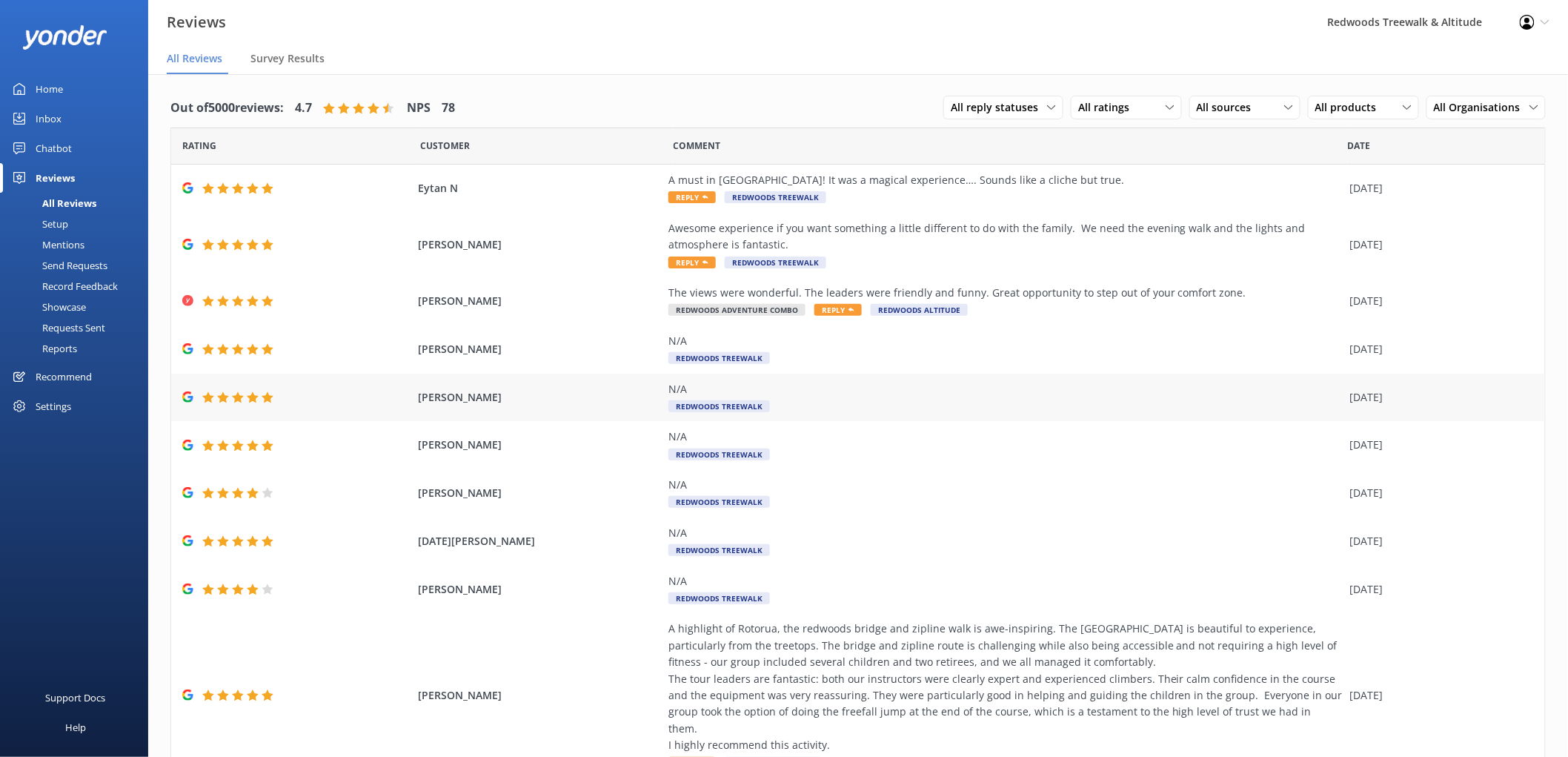
scroll to position [52, 0]
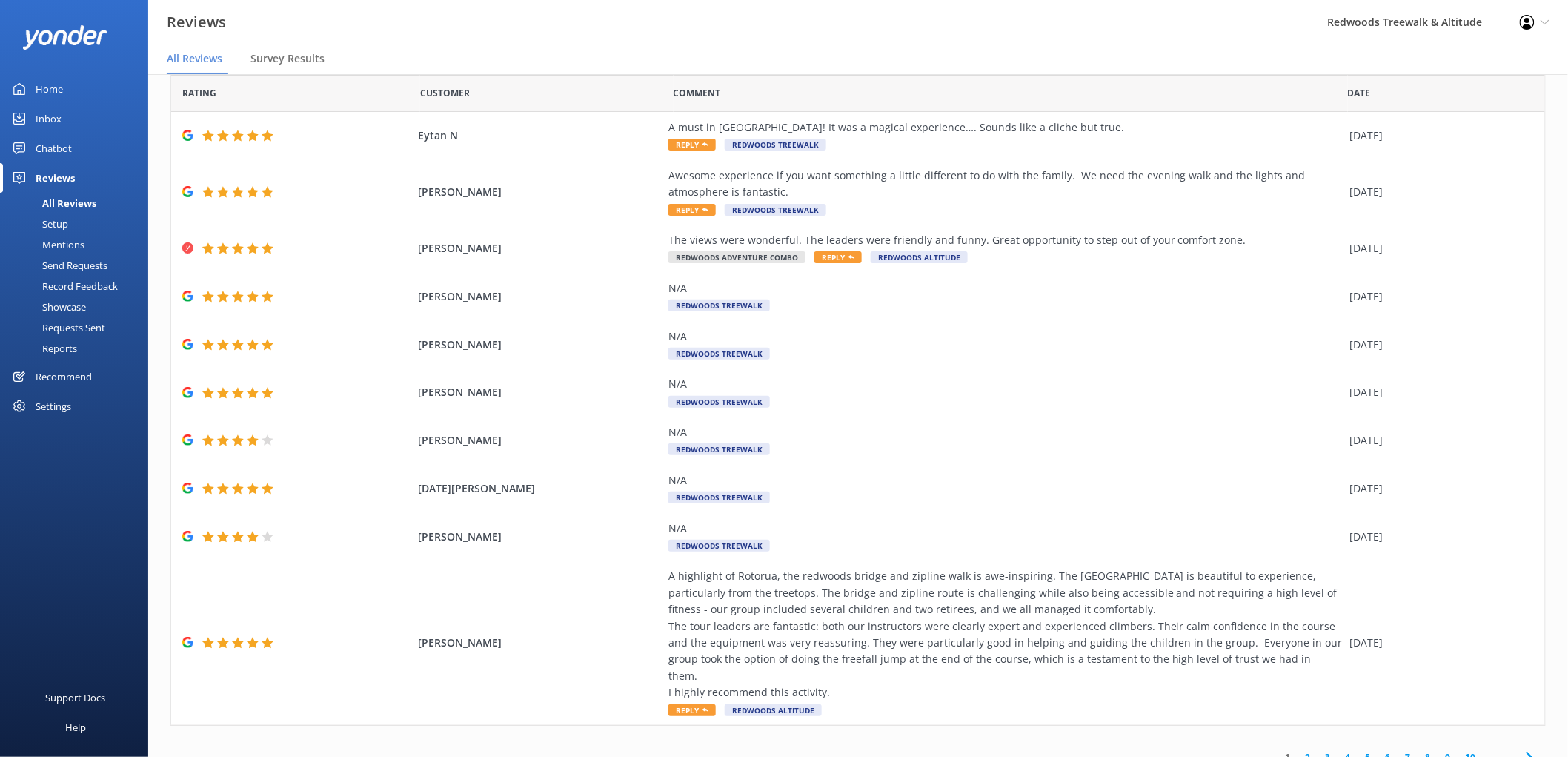
click at [1299, 751] on link "2" at bounding box center [1308, 758] width 20 height 14
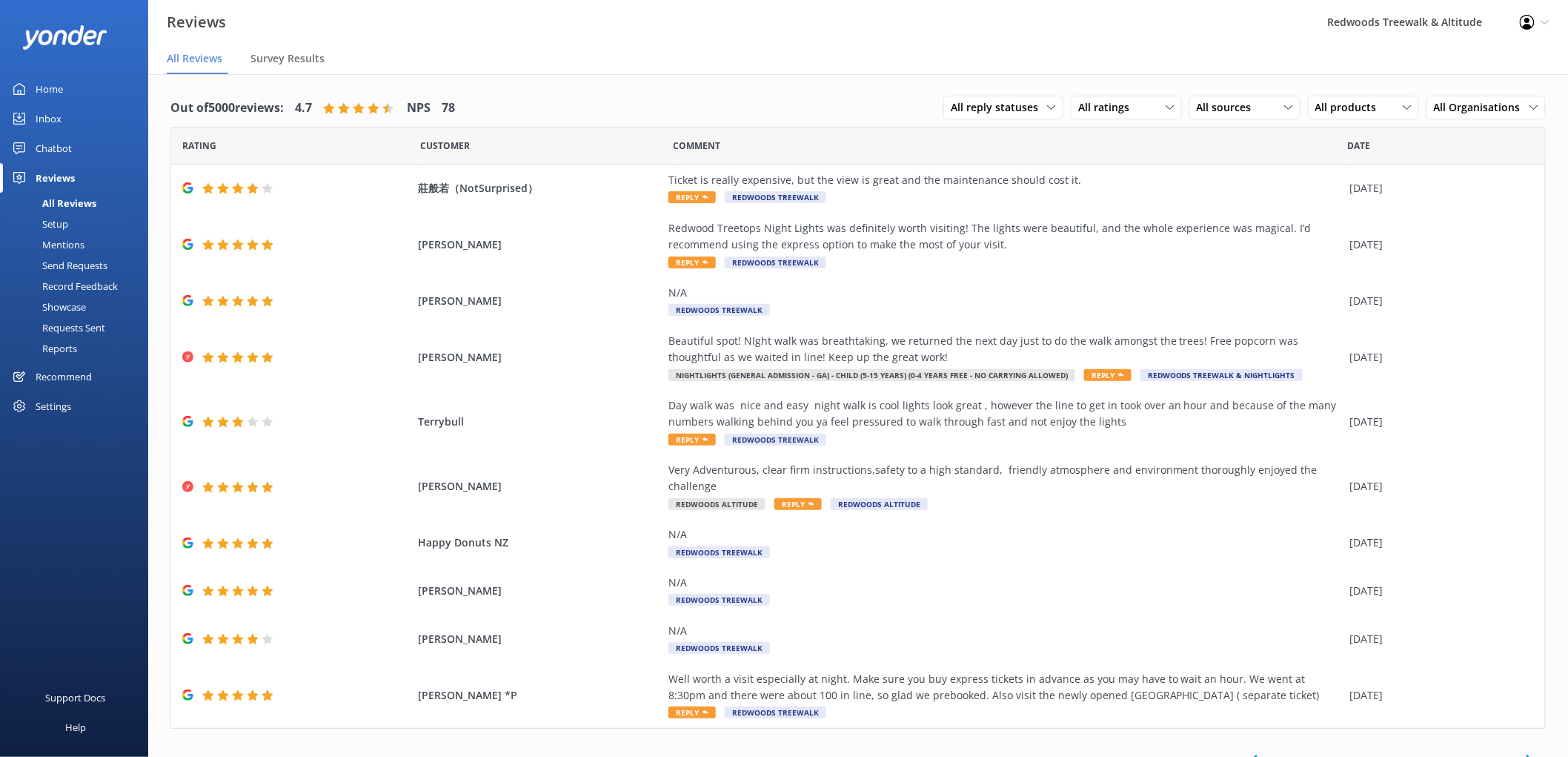
click at [72, 82] on link "Home" at bounding box center [74, 88] width 148 height 30
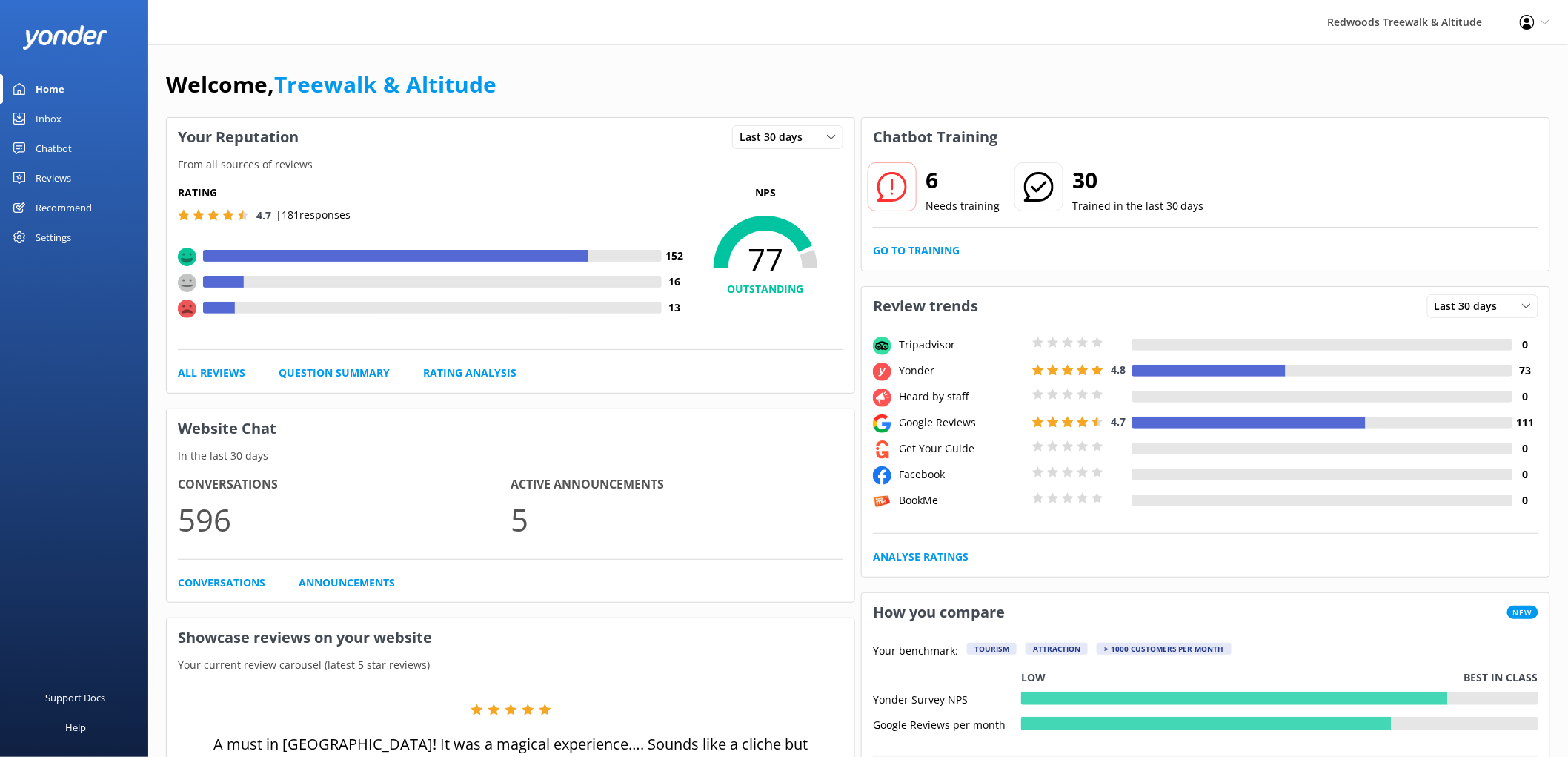
click at [85, 175] on link "Reviews" at bounding box center [74, 178] width 148 height 30
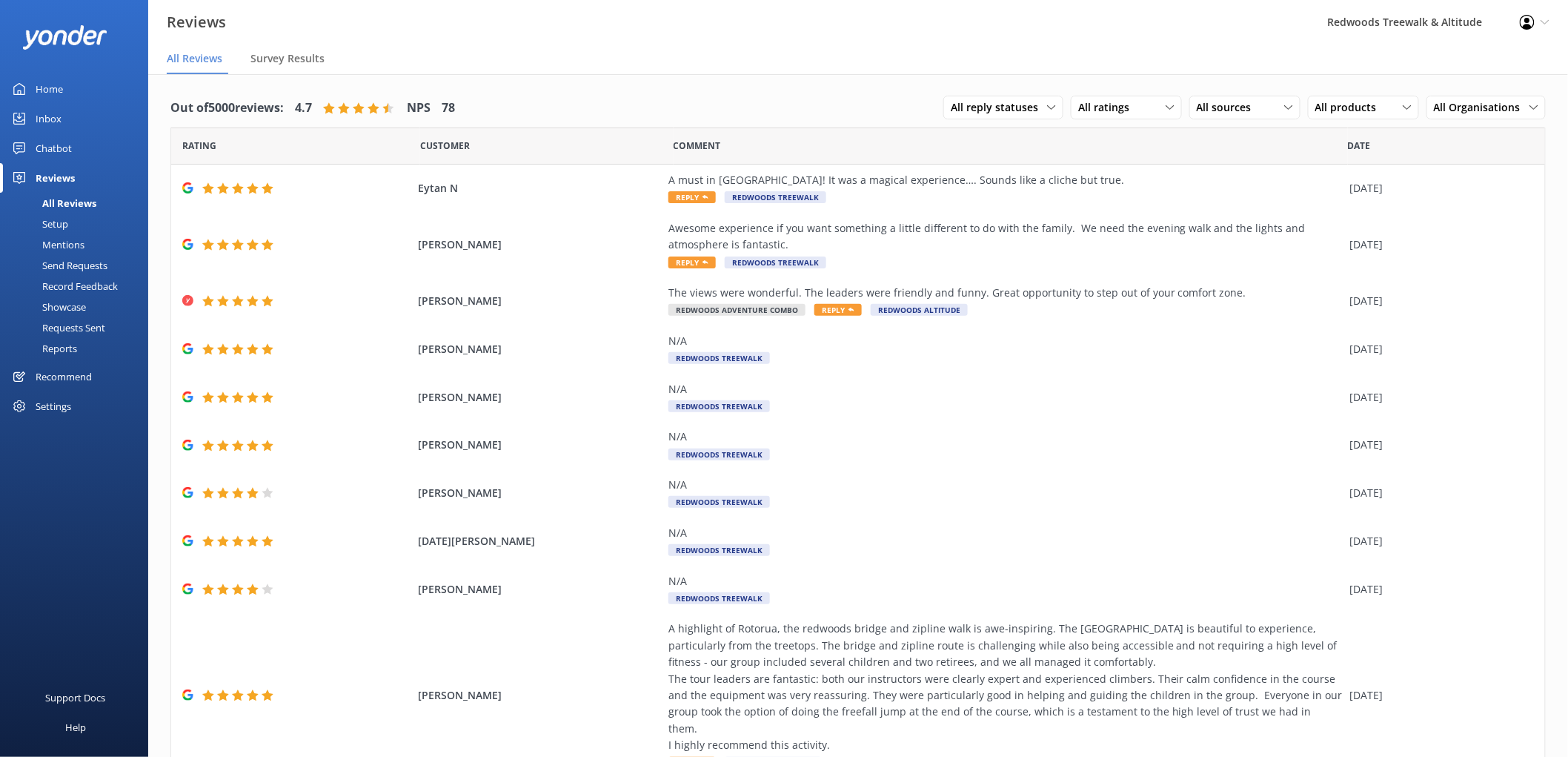
click at [57, 105] on div "Inbox" at bounding box center [48, 118] width 26 height 30
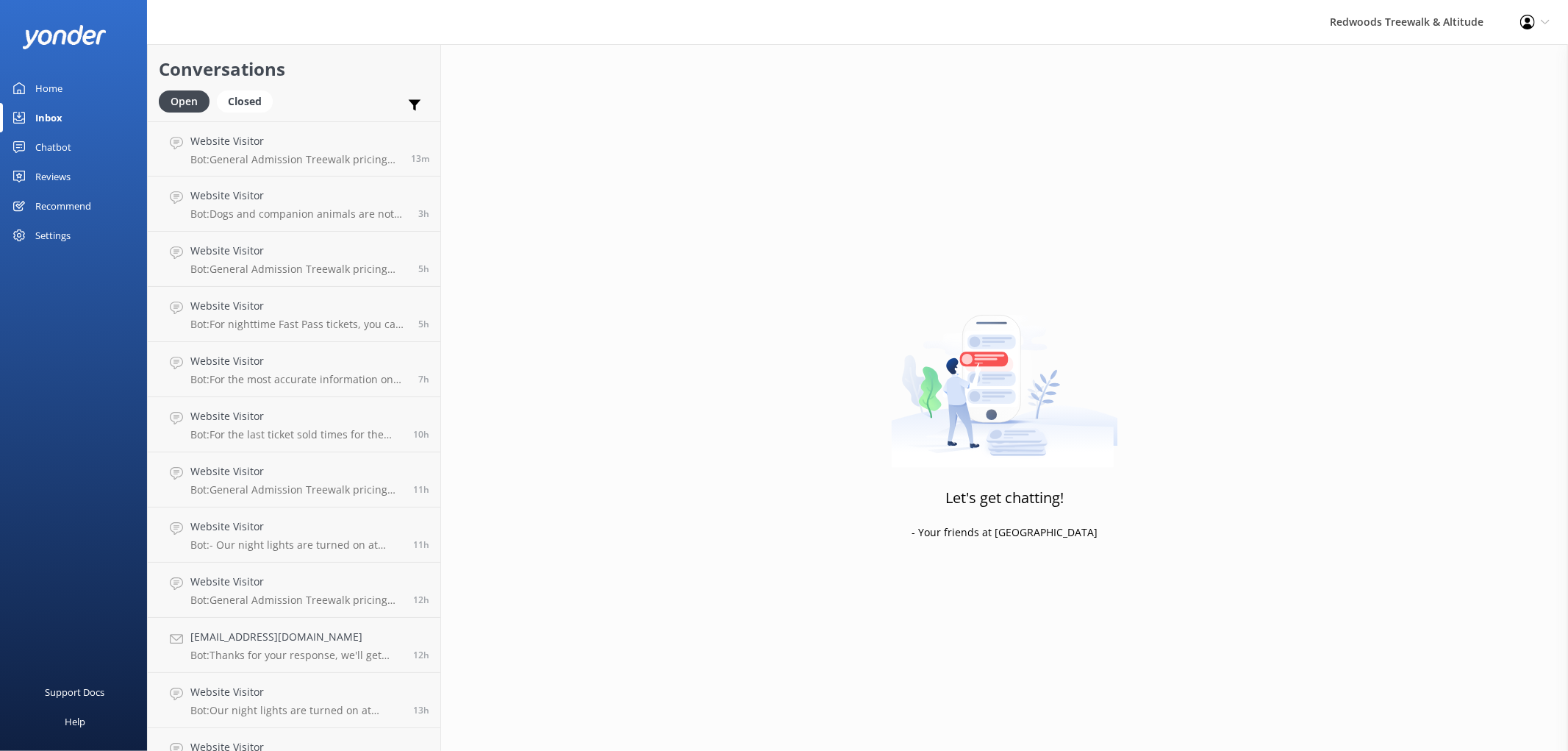
click at [53, 81] on div "Home" at bounding box center [49, 88] width 27 height 30
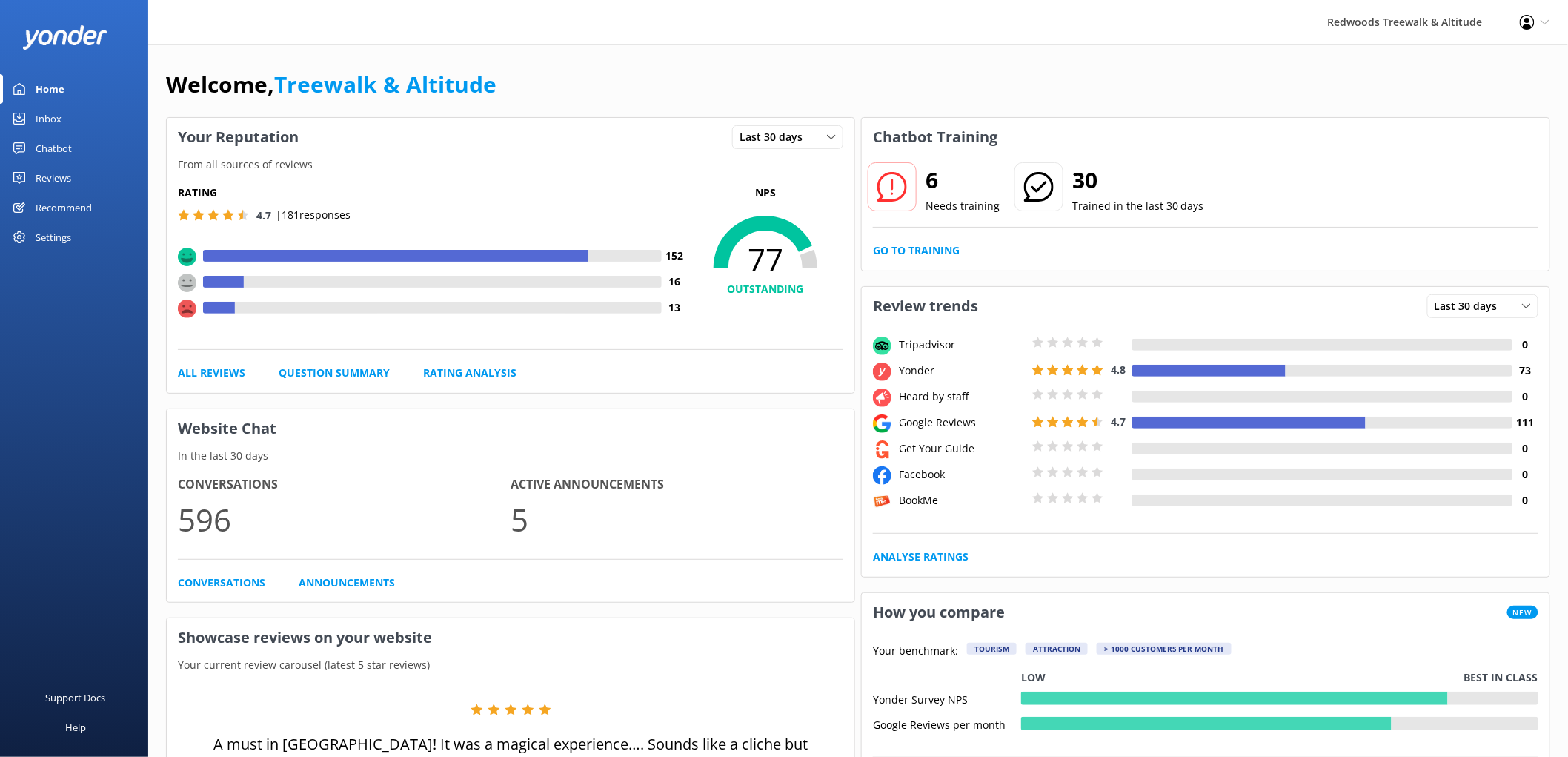
click at [99, 173] on link "Reviews" at bounding box center [74, 178] width 148 height 30
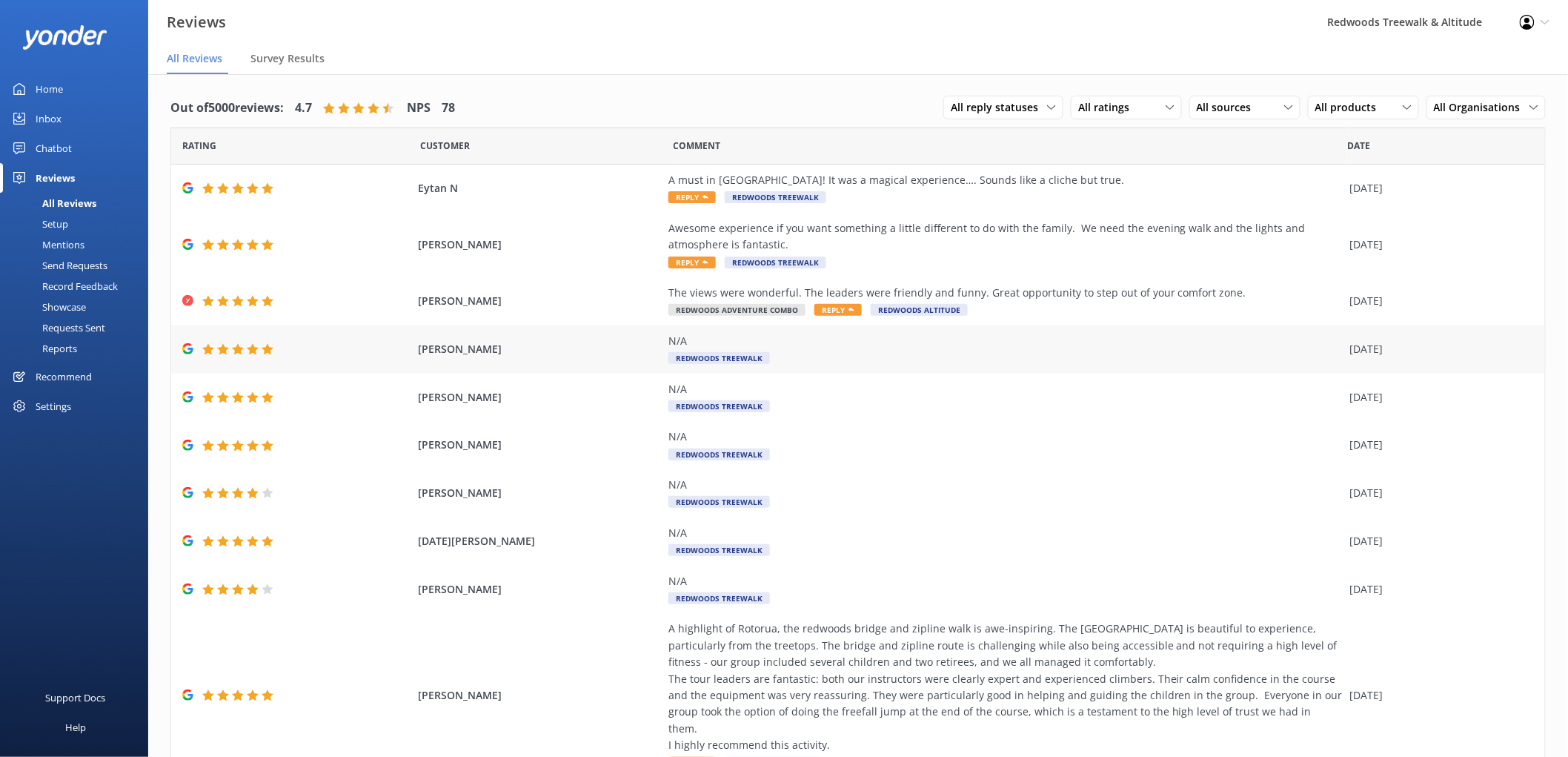
scroll to position [52, 0]
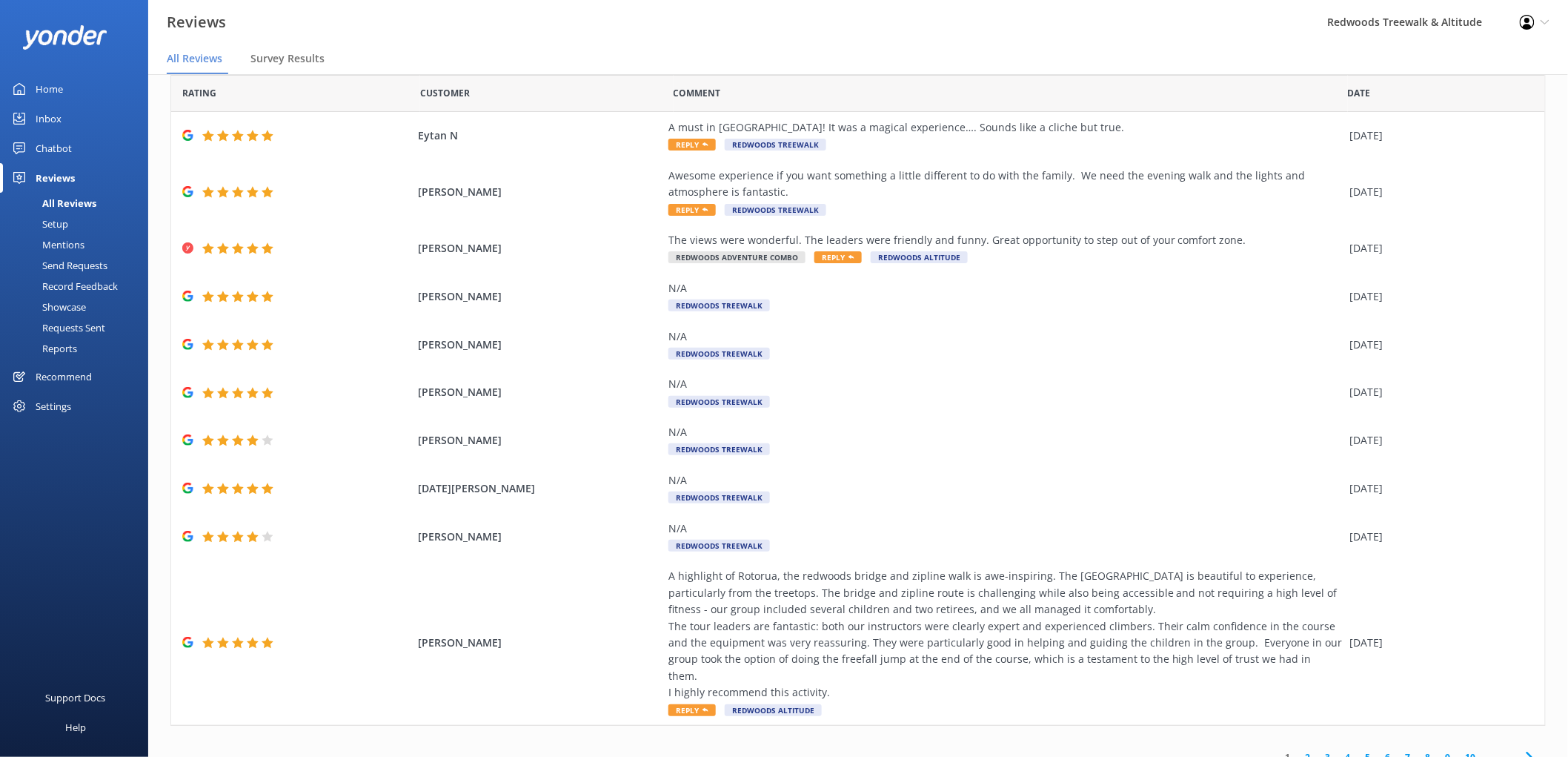
click at [76, 113] on link "Inbox" at bounding box center [74, 118] width 148 height 30
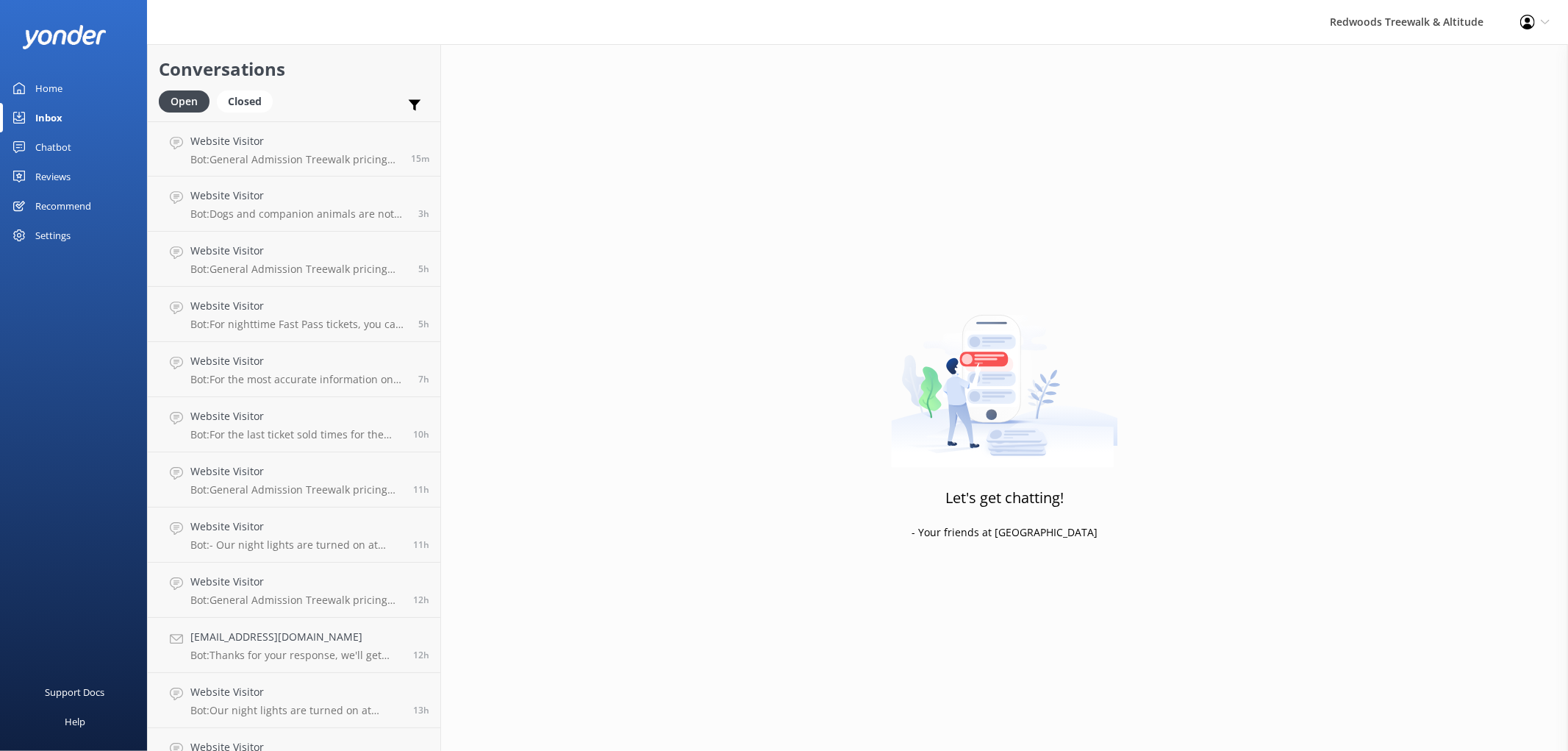
click at [61, 69] on div at bounding box center [73, 37] width 147 height 73
click at [69, 81] on link "Home" at bounding box center [73, 88] width 147 height 30
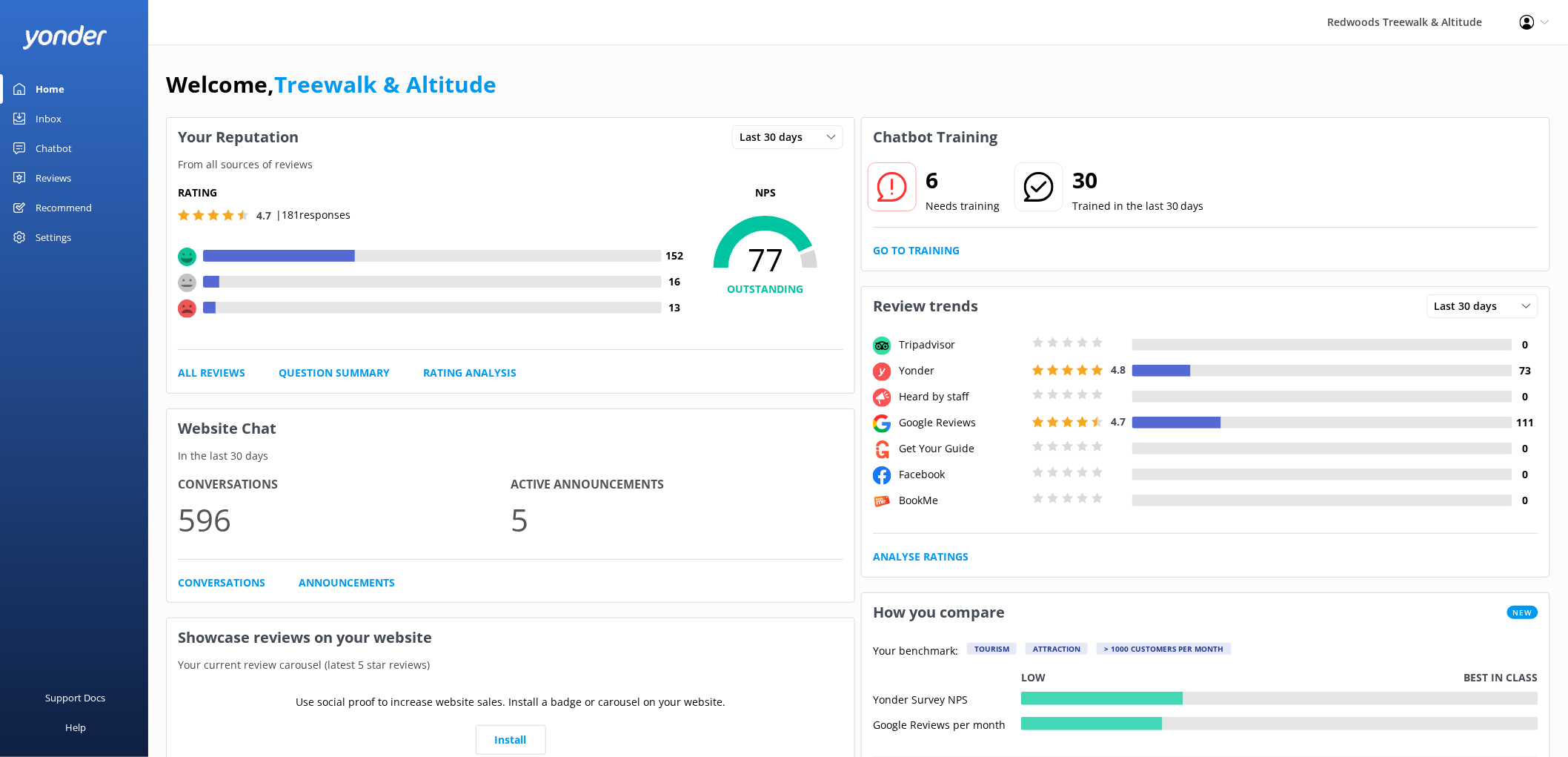
click at [69, 81] on link "Home" at bounding box center [74, 88] width 148 height 30
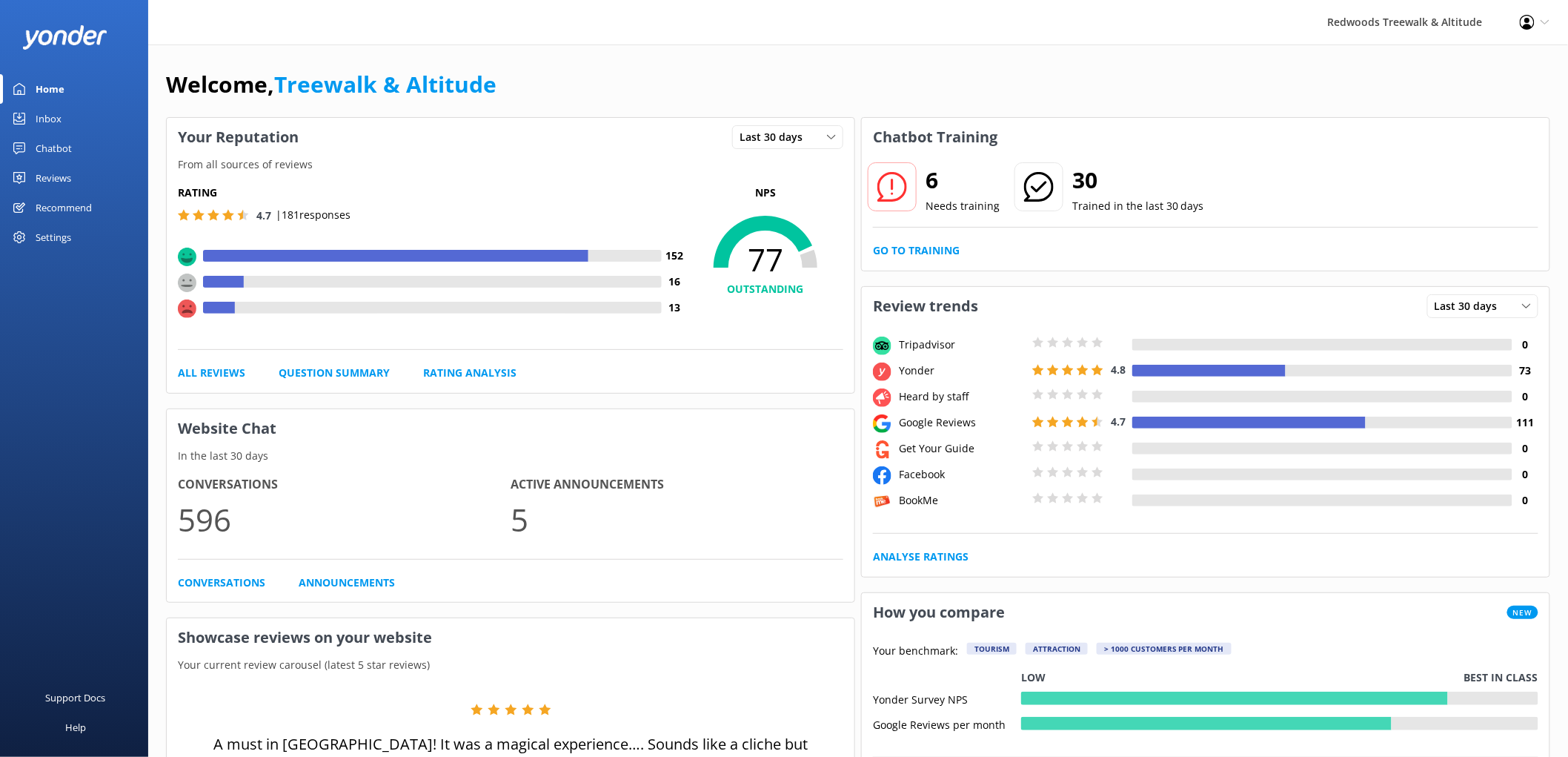
click at [58, 163] on div "Reviews" at bounding box center [53, 178] width 35 height 30
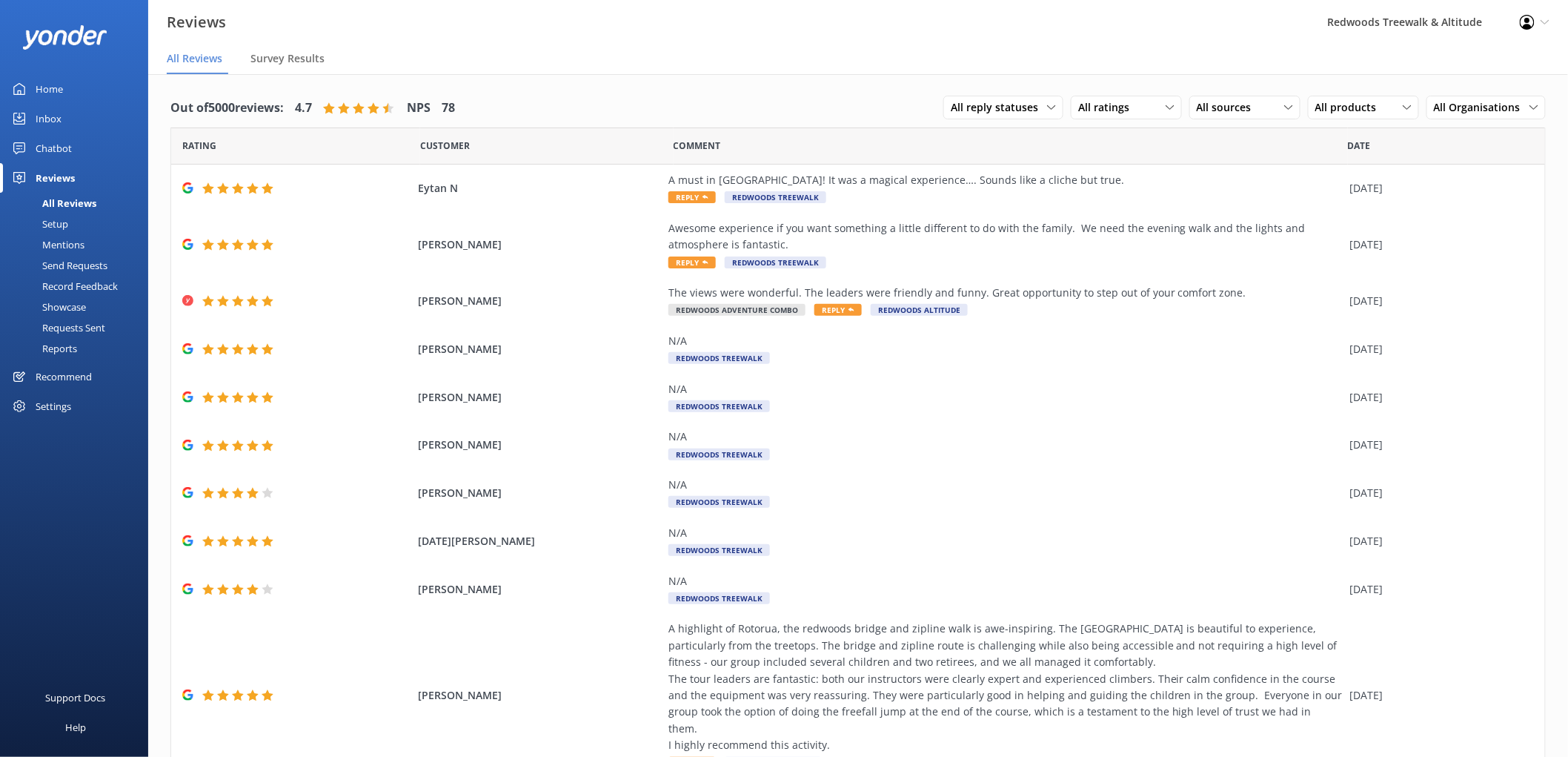
click at [53, 111] on div "Inbox" at bounding box center [48, 118] width 26 height 30
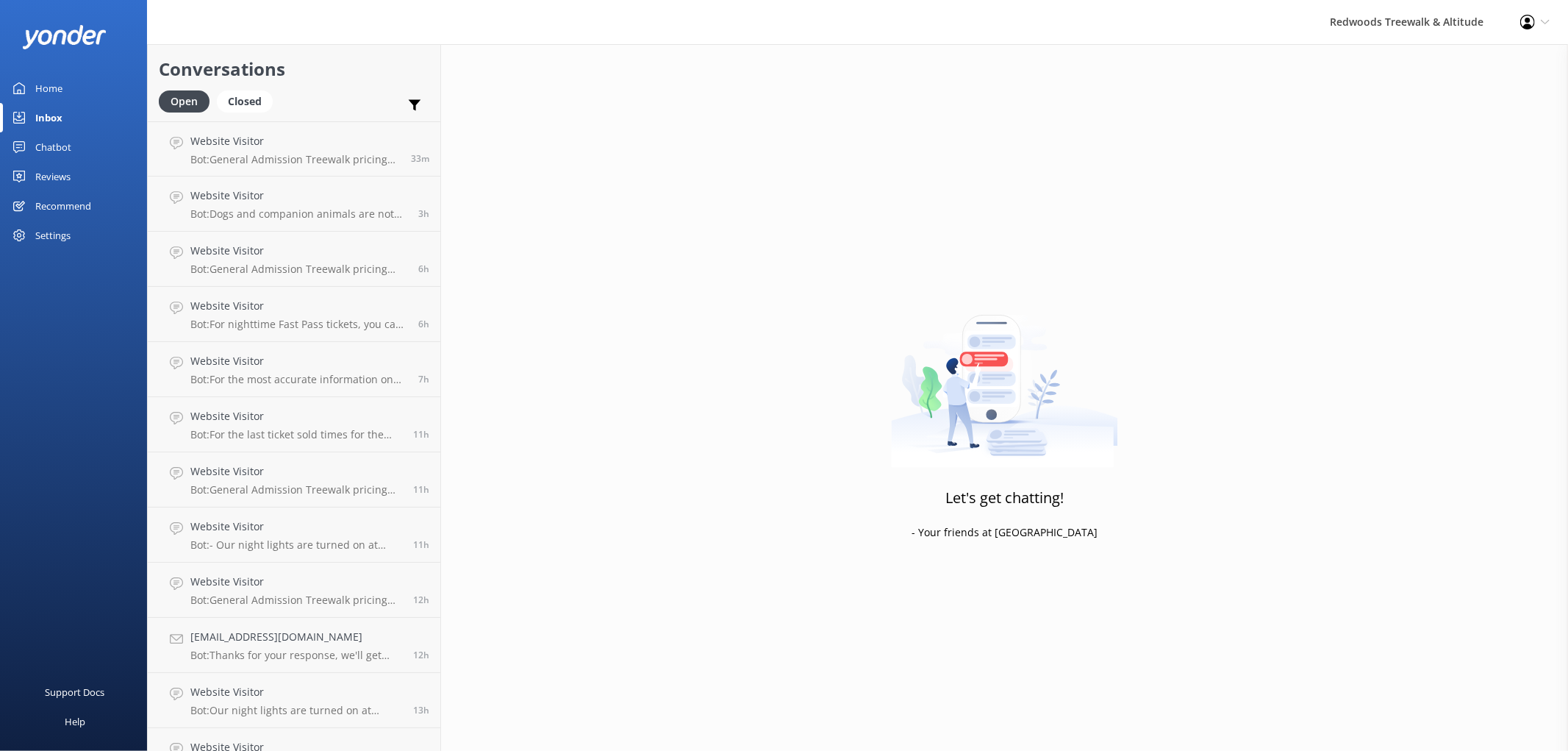
click at [49, 109] on div "Inbox" at bounding box center [49, 117] width 27 height 30
click at [42, 83] on div "Home" at bounding box center [49, 88] width 27 height 30
